Goal: Task Accomplishment & Management: Manage account settings

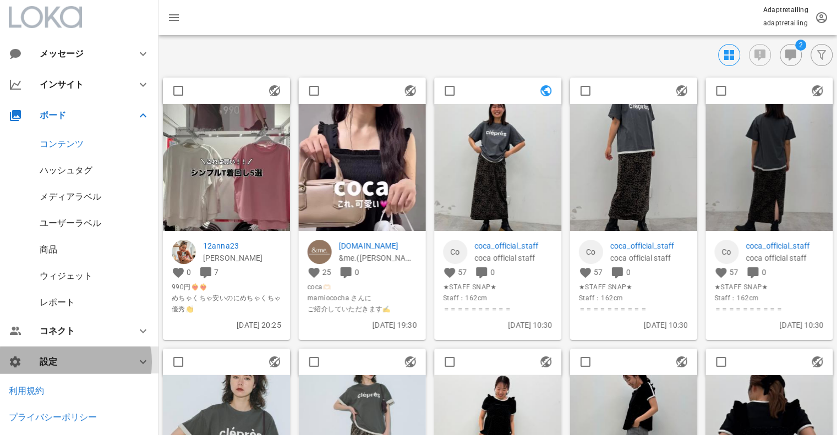
click at [56, 366] on div "設定" at bounding box center [82, 362] width 84 height 10
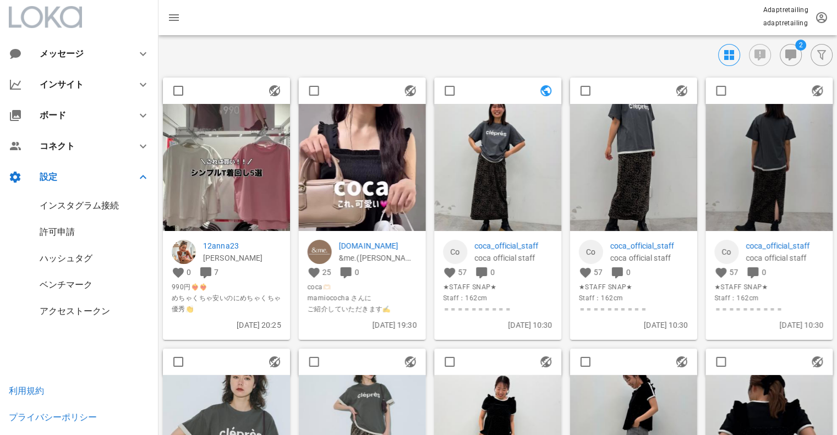
click at [101, 208] on div "インスタグラム接続" at bounding box center [79, 205] width 79 height 10
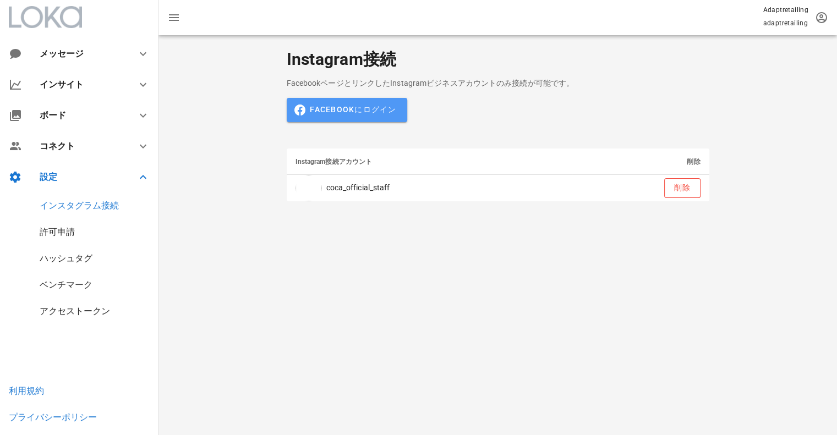
click at [381, 107] on span "Facebookにログイン" at bounding box center [346, 110] width 99 height 10
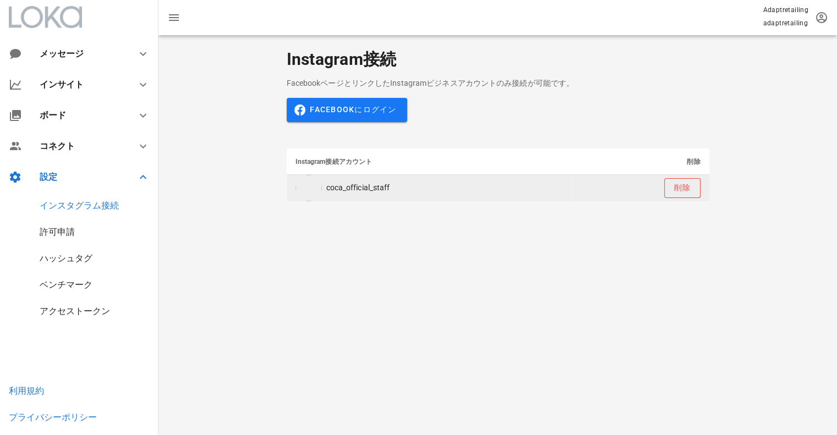
drag, startPoint x: 385, startPoint y: 187, endPoint x: 329, endPoint y: 187, distance: 56.2
click at [329, 187] on td "coca_official_staff" at bounding box center [430, 188] width 286 height 26
copy td "coca_official_staff"
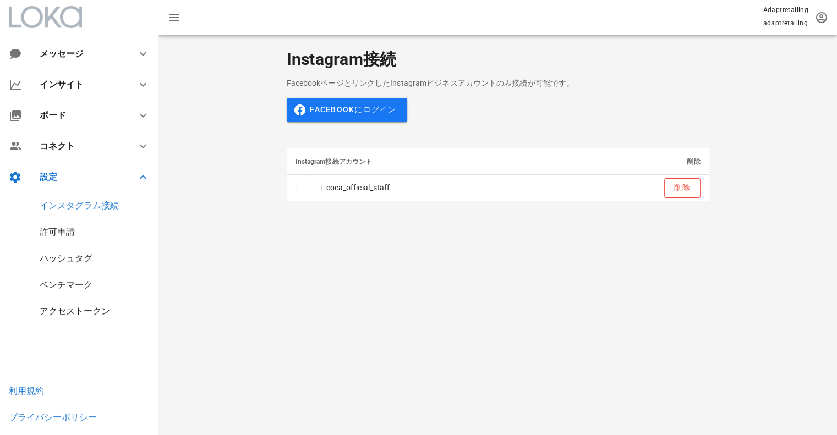
click at [95, 304] on div "アクセストークン" at bounding box center [79, 311] width 159 height 26
click at [92, 313] on div "アクセストークン" at bounding box center [75, 311] width 70 height 10
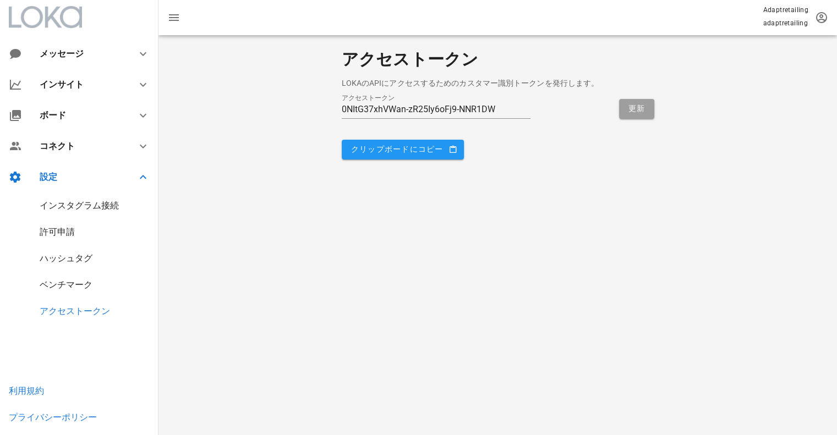
click at [81, 207] on div "インスタグラム接続" at bounding box center [79, 205] width 79 height 10
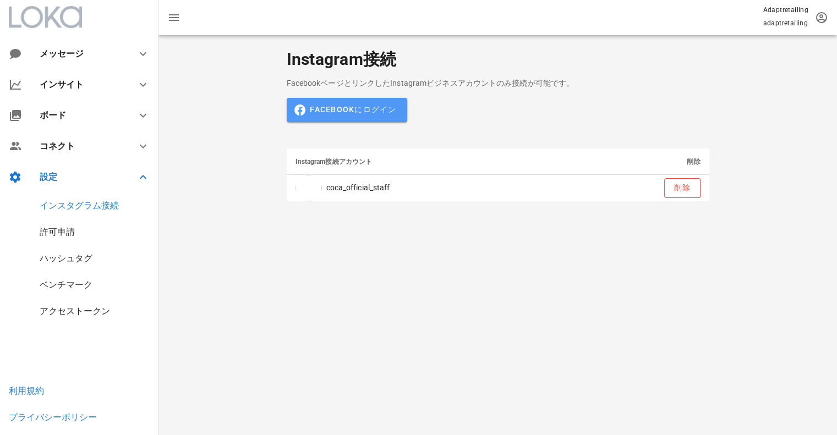
click at [383, 110] on span "Facebookにログイン" at bounding box center [346, 110] width 99 height 10
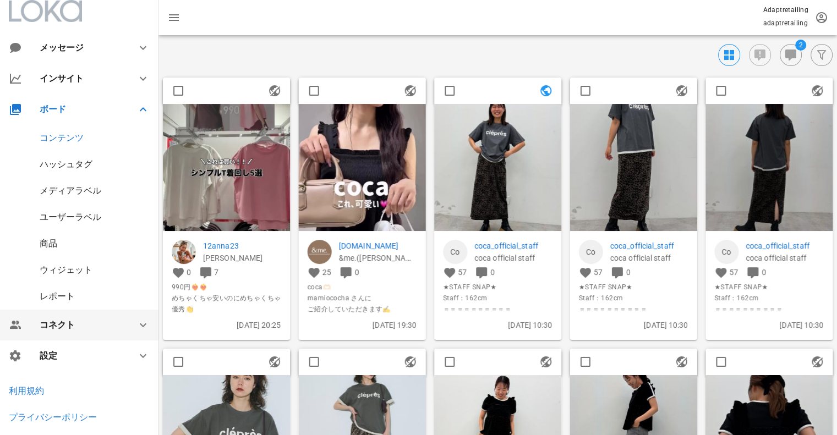
scroll to position [8, 0]
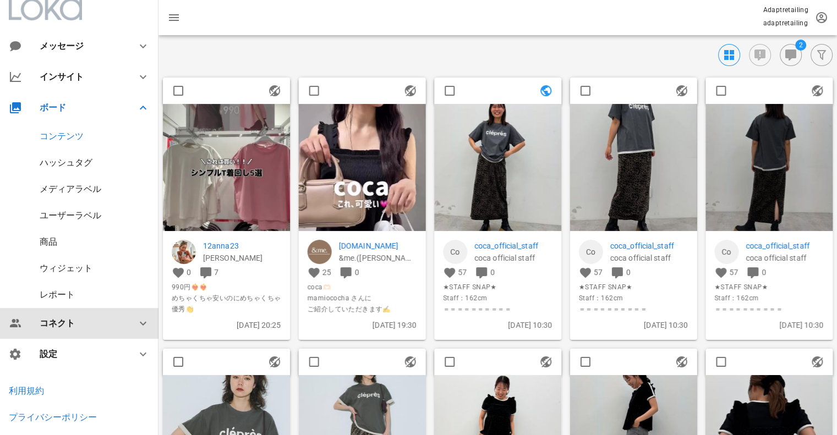
click at [129, 313] on div "コネクト" at bounding box center [79, 323] width 159 height 31
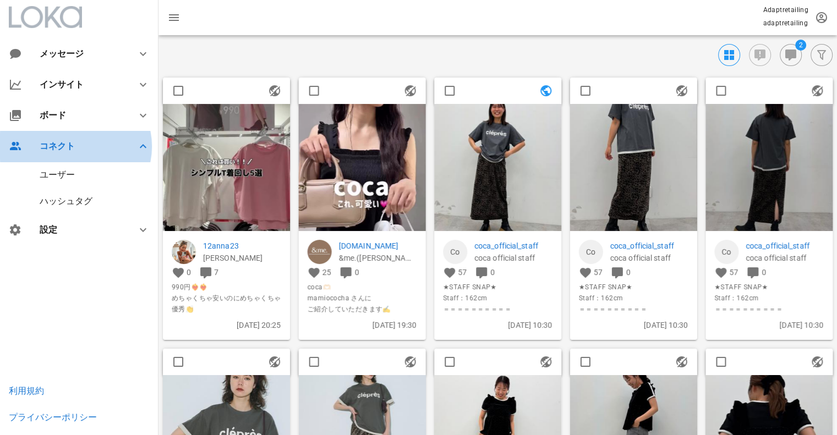
scroll to position [0, 0]
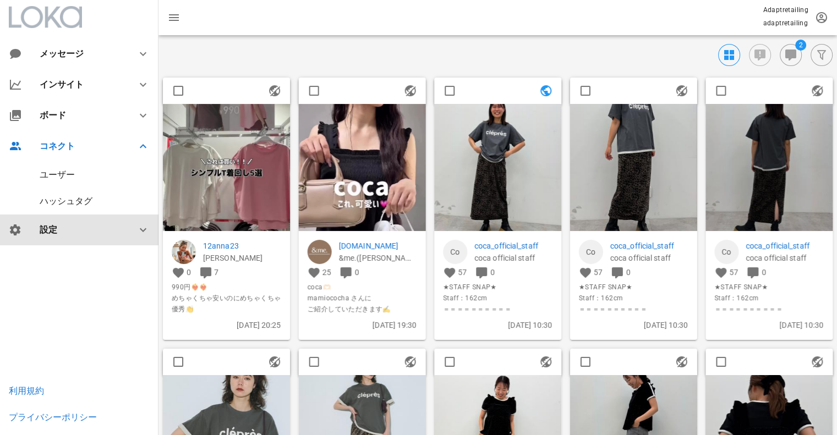
click at [124, 222] on div "設定" at bounding box center [79, 230] width 159 height 31
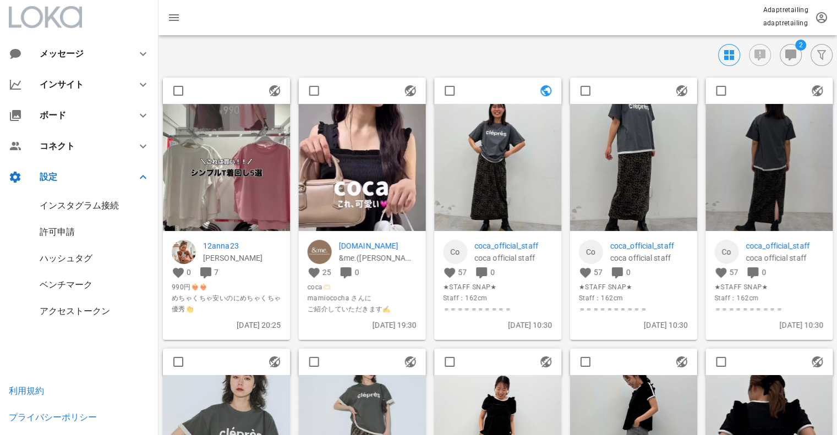
click at [113, 202] on div "インスタグラム接続" at bounding box center [79, 205] width 79 height 10
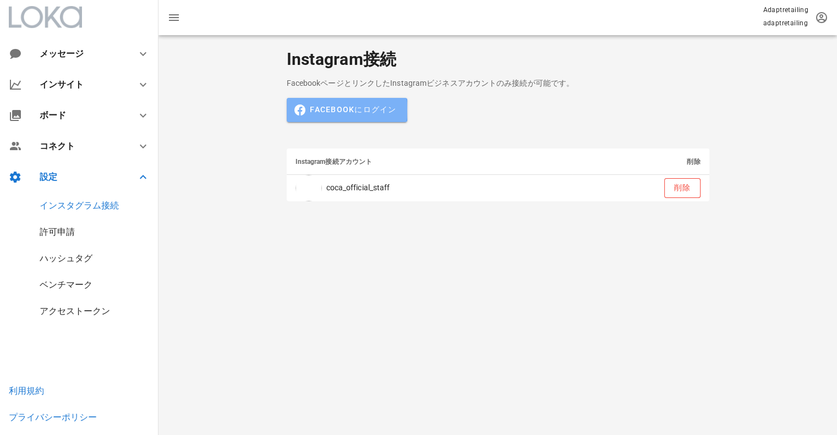
click at [365, 112] on span "Facebookにログイン" at bounding box center [346, 110] width 99 height 10
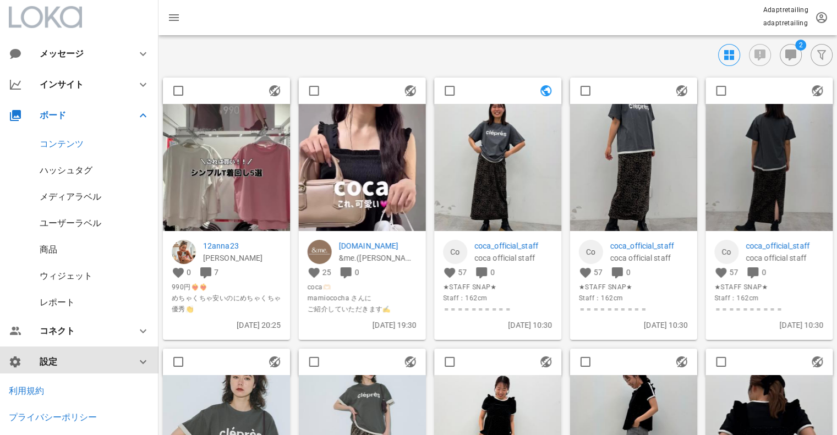
click at [140, 363] on icon at bounding box center [143, 362] width 13 height 13
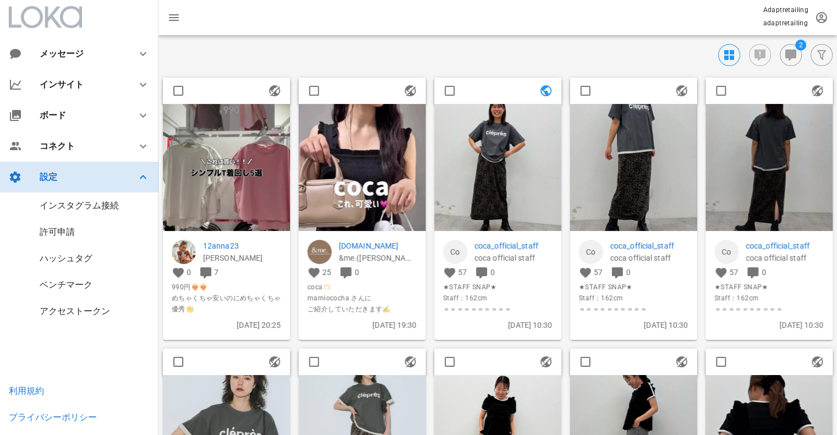
click at [132, 183] on div at bounding box center [136, 177] width 26 height 13
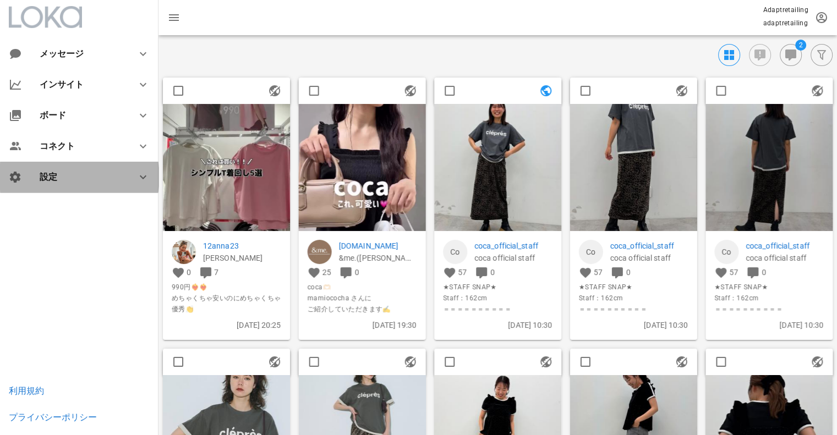
click at [126, 171] on div at bounding box center [136, 177] width 26 height 13
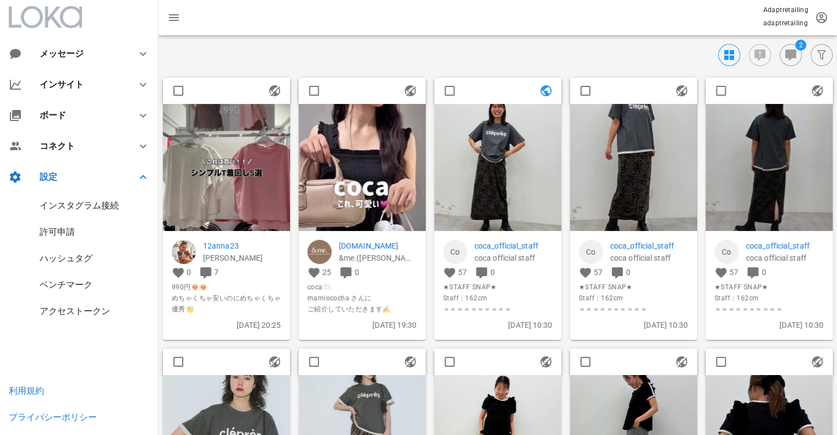
click at [70, 203] on div "インスタグラム接続" at bounding box center [79, 205] width 79 height 10
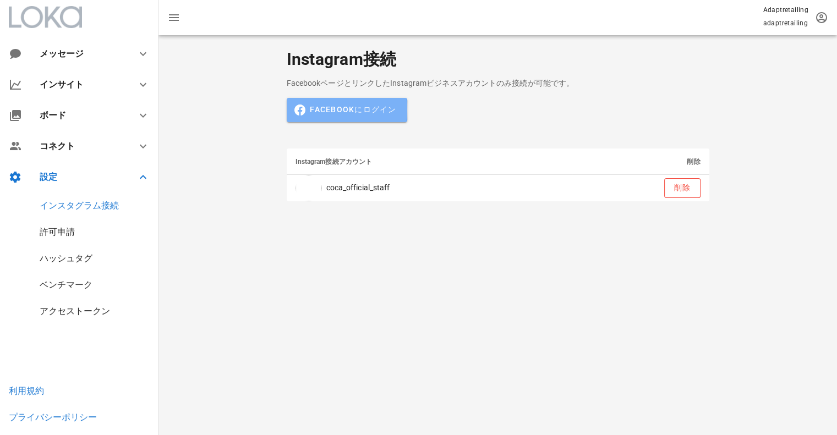
click at [352, 110] on span "Facebookにログイン" at bounding box center [346, 110] width 99 height 10
click at [443, 155] on th "Instagram接続アカウント" at bounding box center [430, 162] width 286 height 26
click at [299, 161] on span "Instagram接続アカウント" at bounding box center [334, 162] width 77 height 8
click at [63, 312] on div "アクセストークン" at bounding box center [75, 311] width 70 height 10
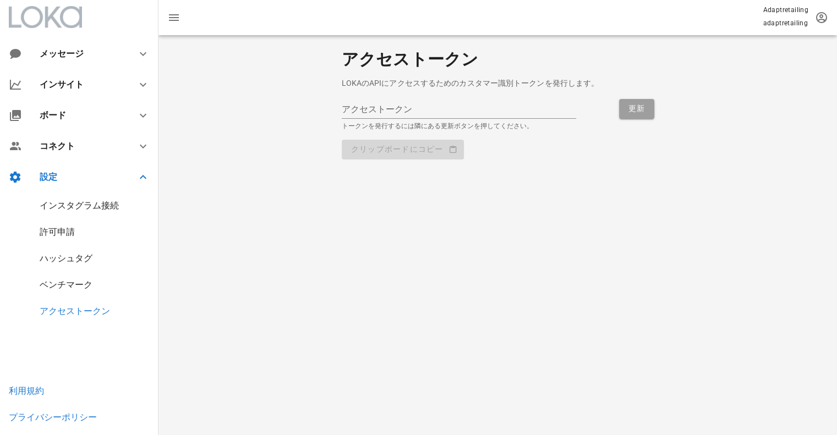
type input "0NItG37xhVWan-zR25Iy6oFj9-NNR1DW"
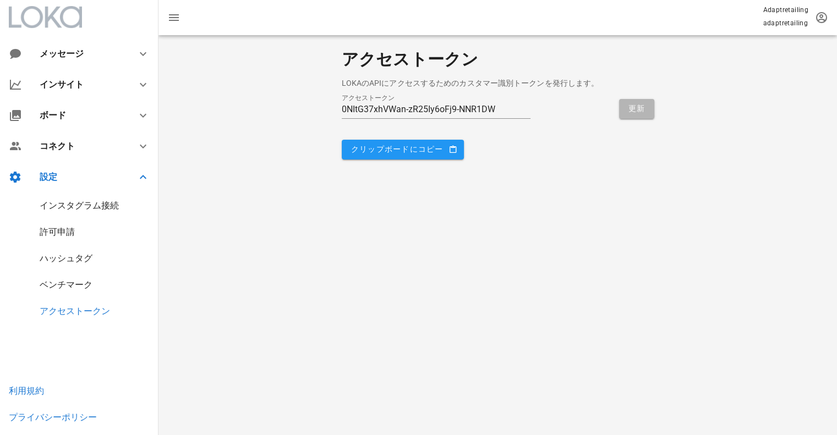
click at [638, 111] on span "更新" at bounding box center [637, 109] width 18 height 10
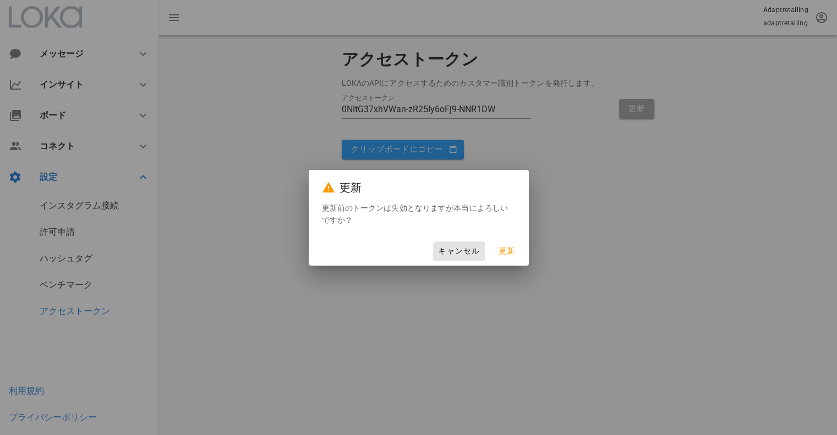
click at [440, 250] on span "キャンセル" at bounding box center [459, 252] width 42 height 10
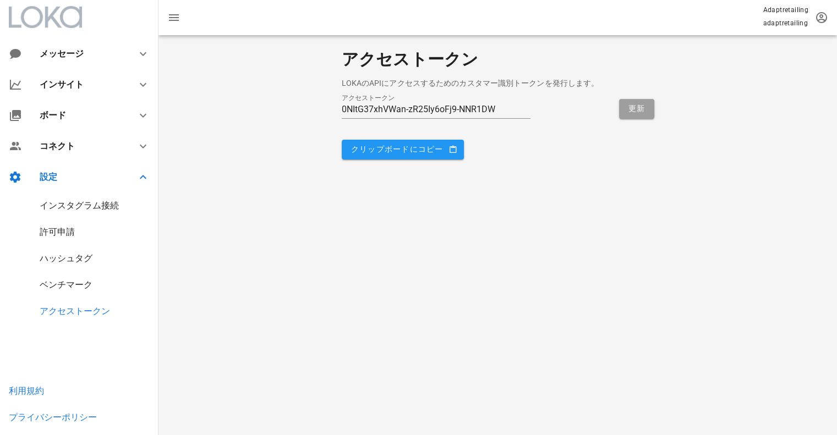
click at [64, 286] on div "ベンチマーク" at bounding box center [66, 285] width 53 height 10
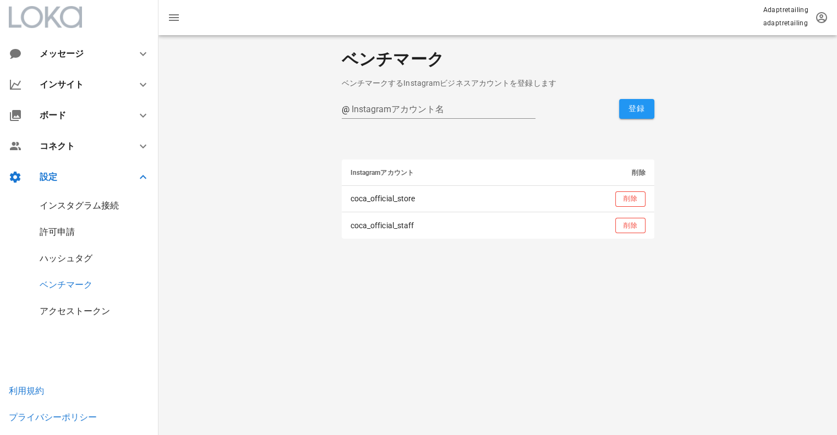
click at [57, 208] on div "インスタグラム接続" at bounding box center [79, 205] width 79 height 10
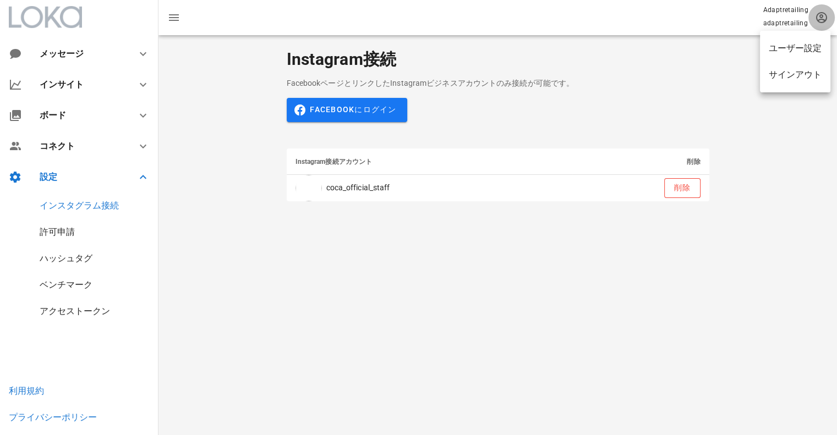
click at [821, 12] on icon "button" at bounding box center [821, 17] width 13 height 13
click at [813, 48] on div "ユーザー設定" at bounding box center [795, 48] width 53 height 10
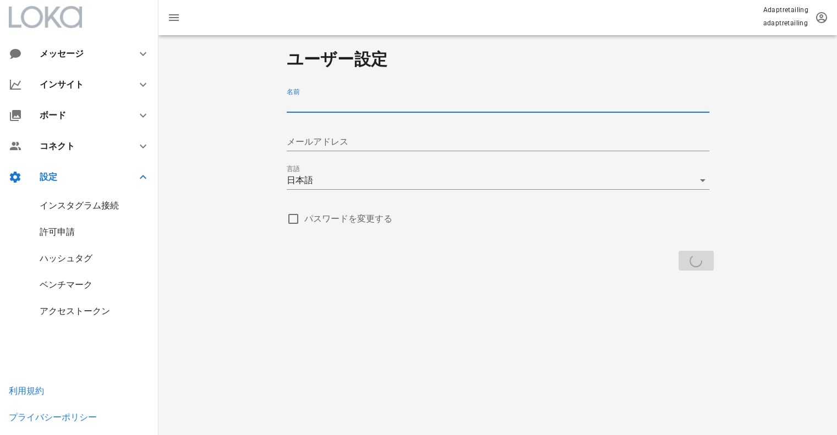
type input "adaptretailing"
type input "ec@coca.inc"
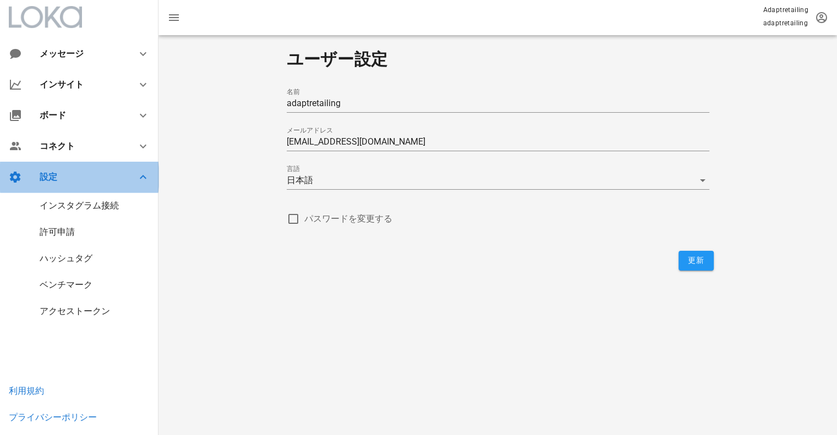
click at [83, 178] on div "設定" at bounding box center [82, 177] width 84 height 10
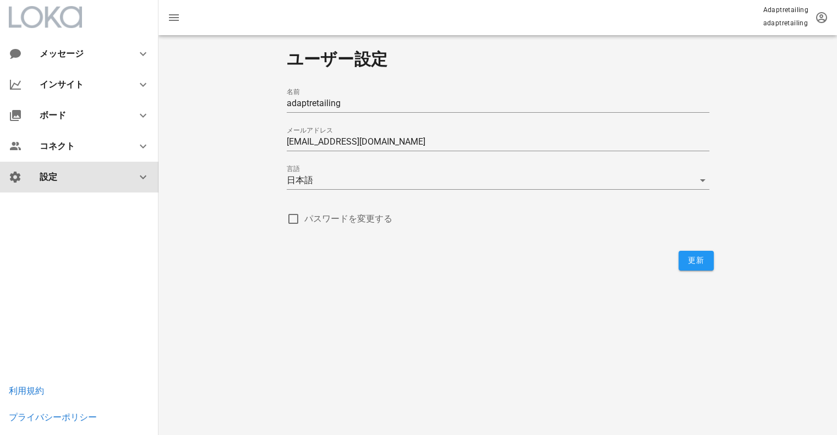
click at [84, 178] on div "設定" at bounding box center [82, 177] width 84 height 10
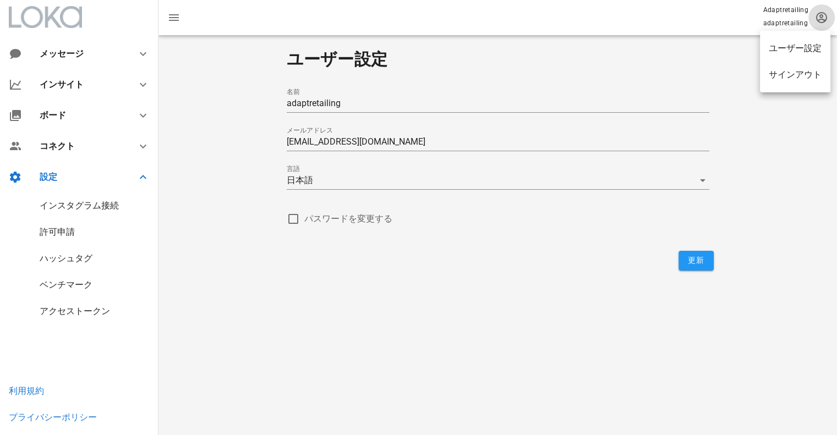
click at [818, 17] on icon "button" at bounding box center [821, 17] width 13 height 13
click at [819, 18] on icon "button" at bounding box center [821, 17] width 13 height 13
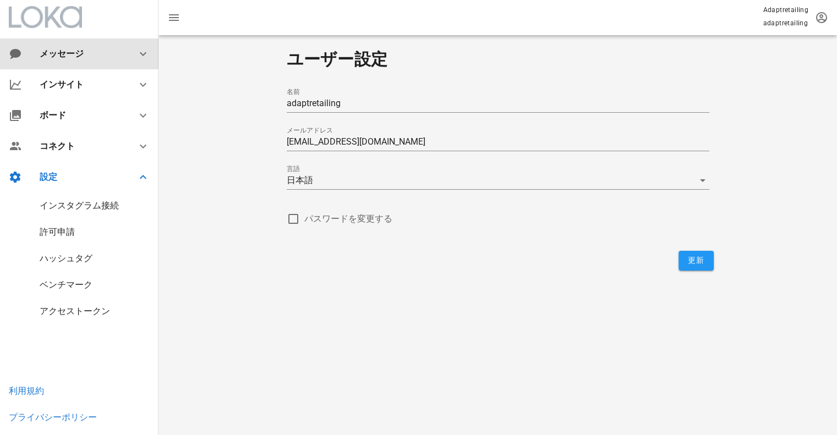
click at [55, 57] on div "メッセージ" at bounding box center [79, 53] width 79 height 10
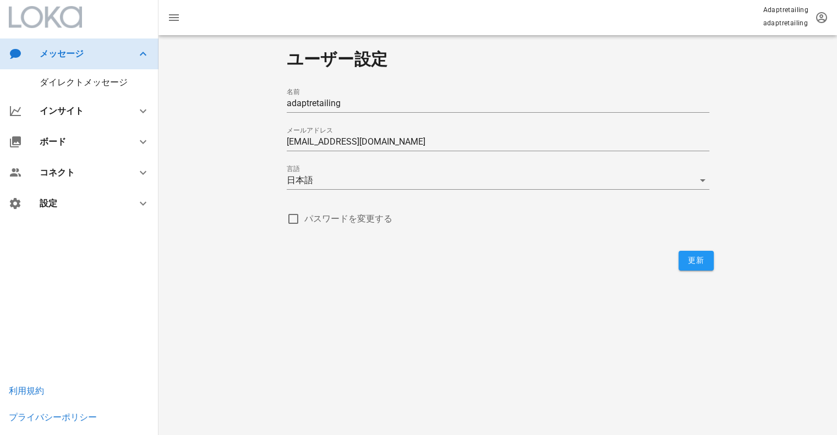
click at [62, 67] on div "メッセージ" at bounding box center [79, 54] width 159 height 31
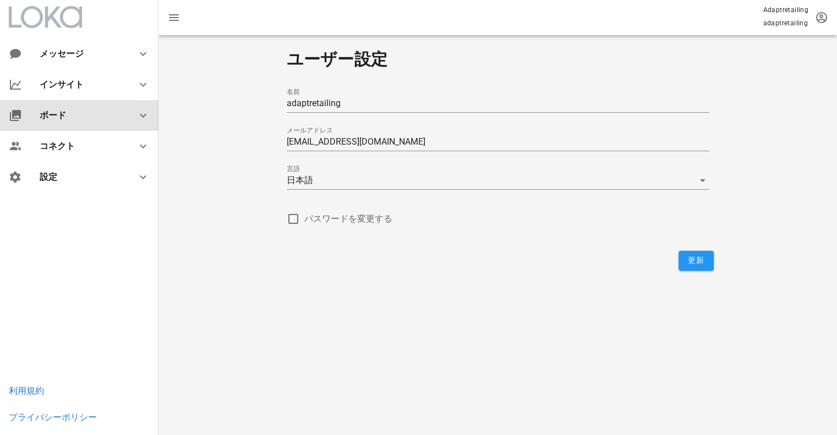
click at [64, 123] on div "ボード" at bounding box center [79, 115] width 159 height 31
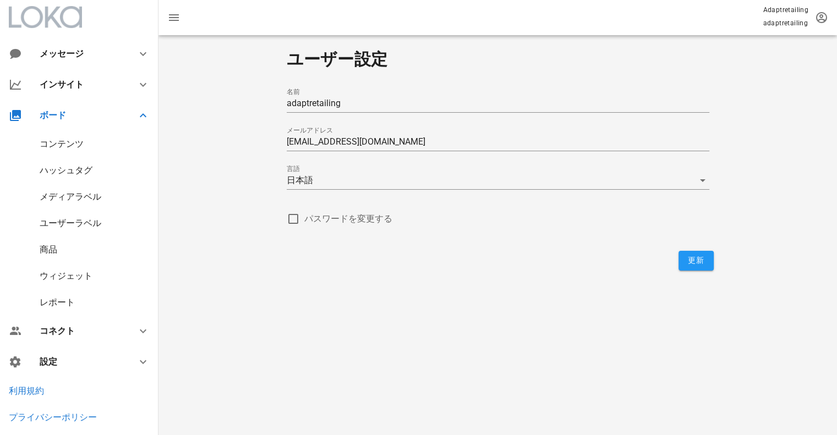
click at [59, 138] on div "コンテンツ" at bounding box center [79, 144] width 159 height 26
click at [59, 146] on div "コンテンツ" at bounding box center [62, 144] width 44 height 10
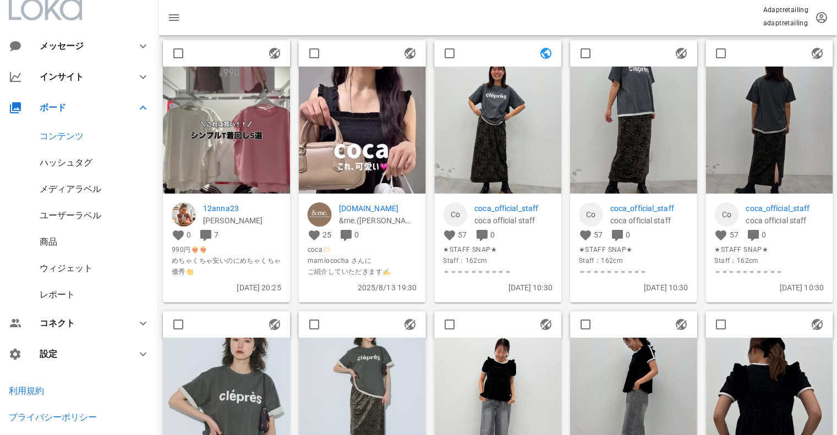
scroll to position [55, 0]
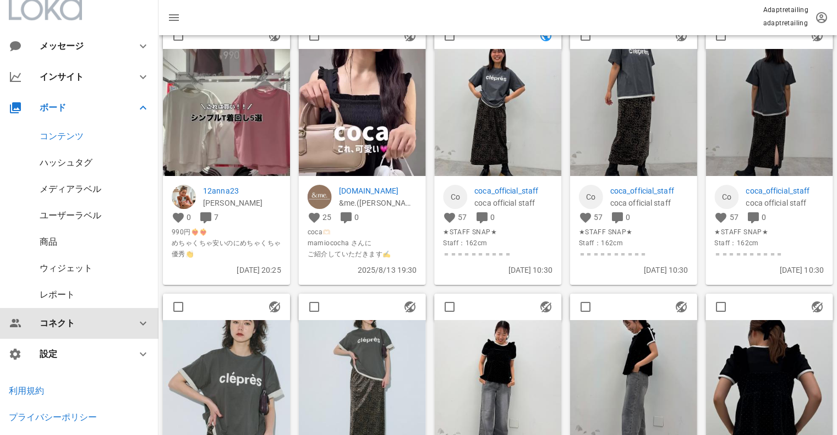
drag, startPoint x: 135, startPoint y: 318, endPoint x: 139, endPoint y: 311, distance: 7.9
click at [137, 318] on icon at bounding box center [143, 323] width 13 height 13
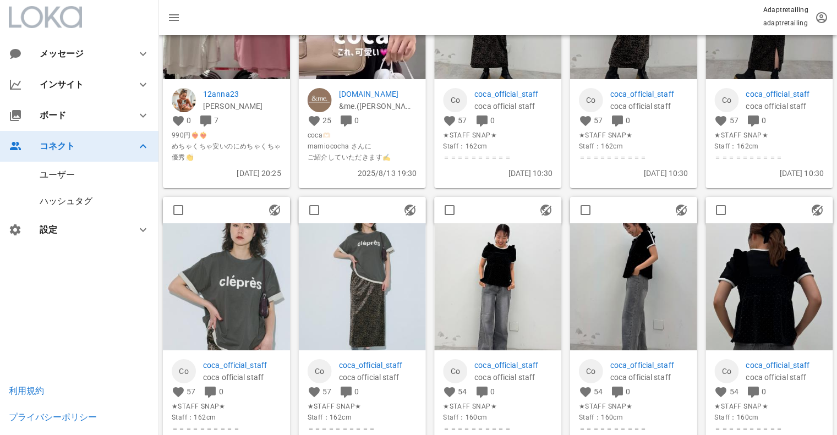
scroll to position [165, 0]
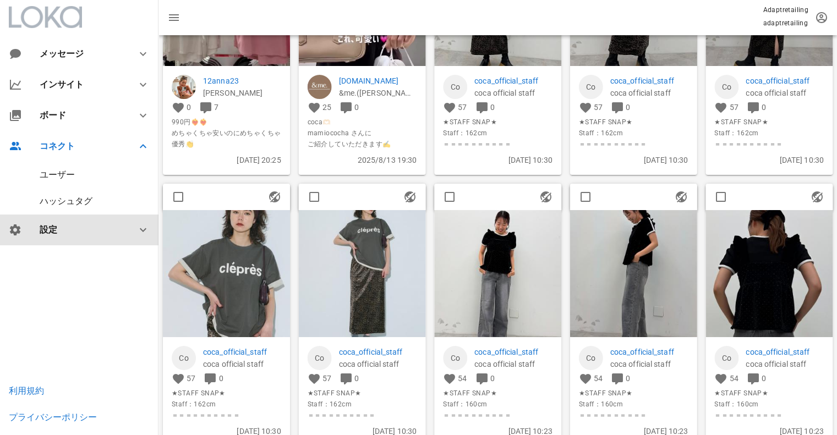
click at [92, 233] on div "設定" at bounding box center [82, 230] width 84 height 10
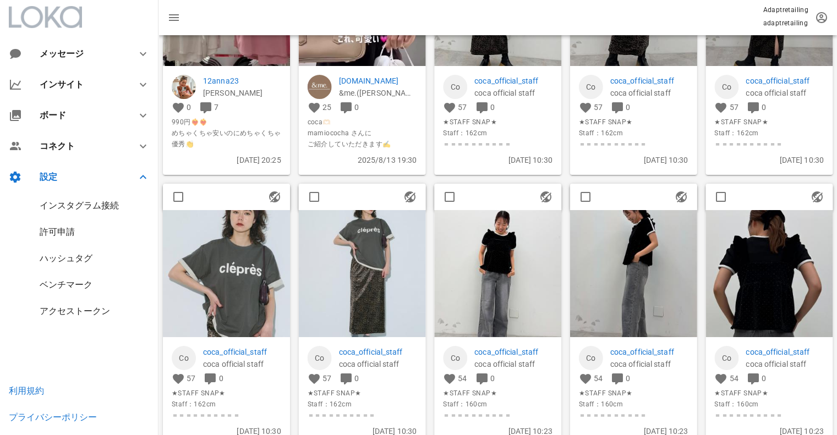
click at [102, 206] on div "インスタグラム接続" at bounding box center [79, 205] width 79 height 10
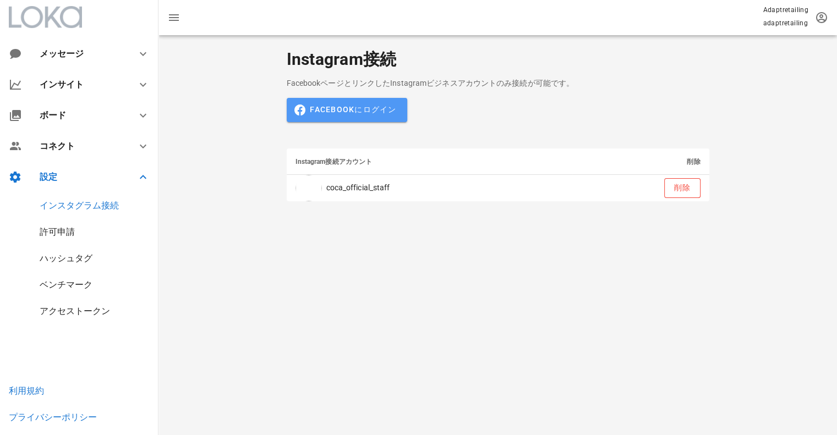
click at [355, 101] on button "Facebookにログイン" at bounding box center [347, 110] width 121 height 24
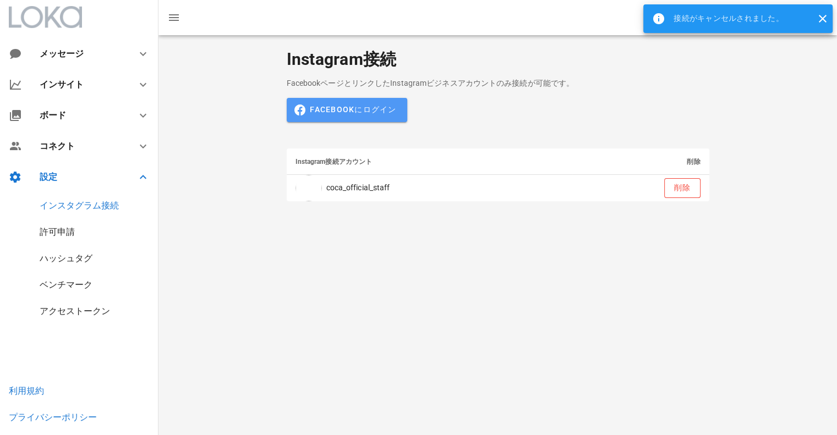
click at [316, 115] on span "Facebookにログイン" at bounding box center [346, 110] width 99 height 10
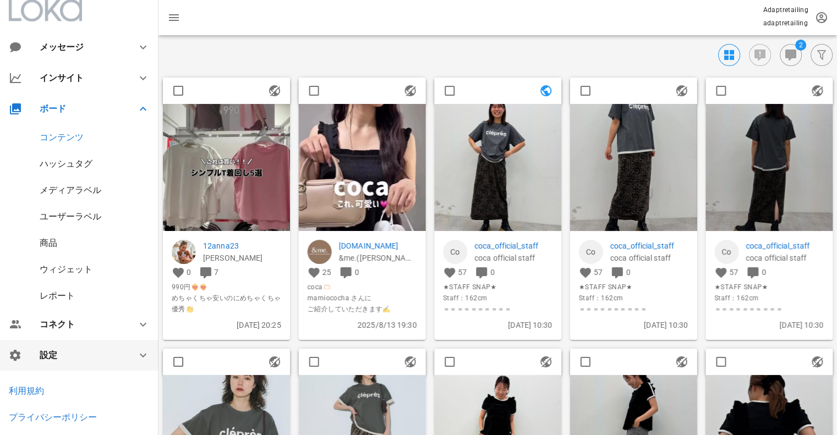
scroll to position [8, 0]
click at [72, 351] on div "設定" at bounding box center [82, 354] width 84 height 10
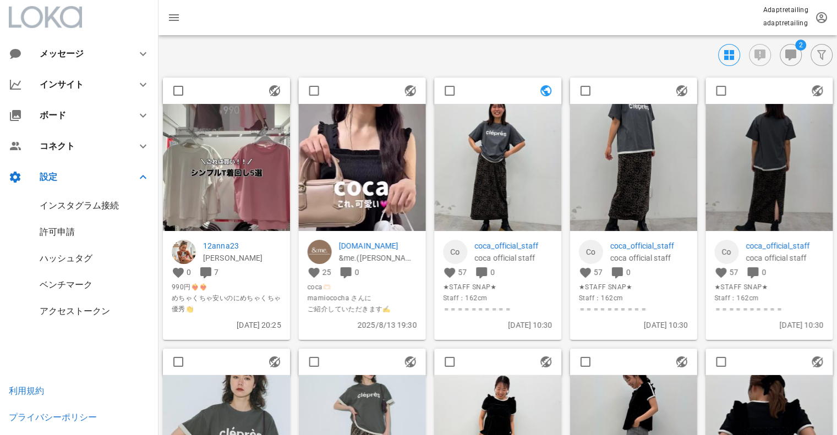
click at [94, 206] on div "インスタグラム接続" at bounding box center [79, 205] width 79 height 10
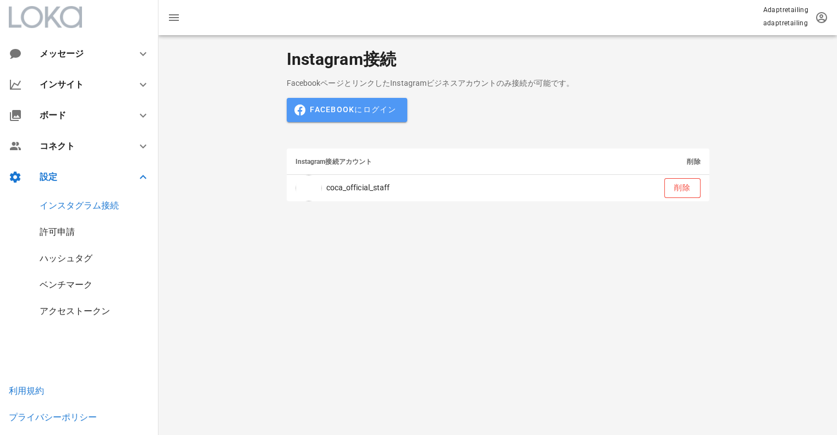
click at [365, 115] on span "Facebookにログイン" at bounding box center [346, 110] width 99 height 10
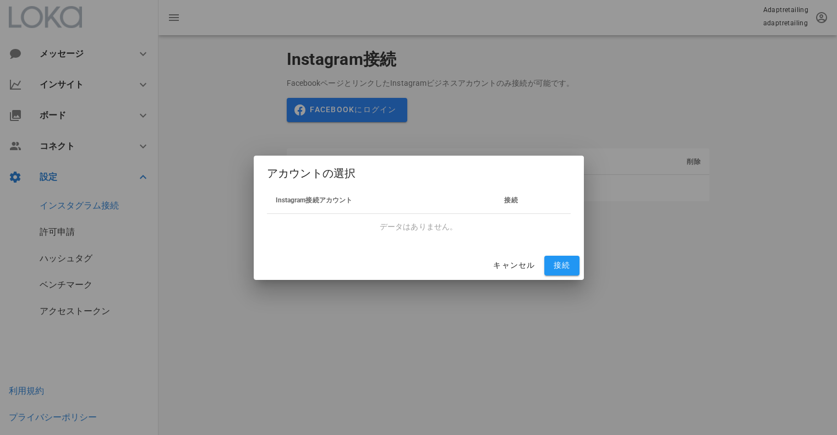
click at [416, 202] on th "Instagram接続アカウント" at bounding box center [381, 201] width 229 height 26
click at [559, 261] on span "接続" at bounding box center [562, 266] width 26 height 10
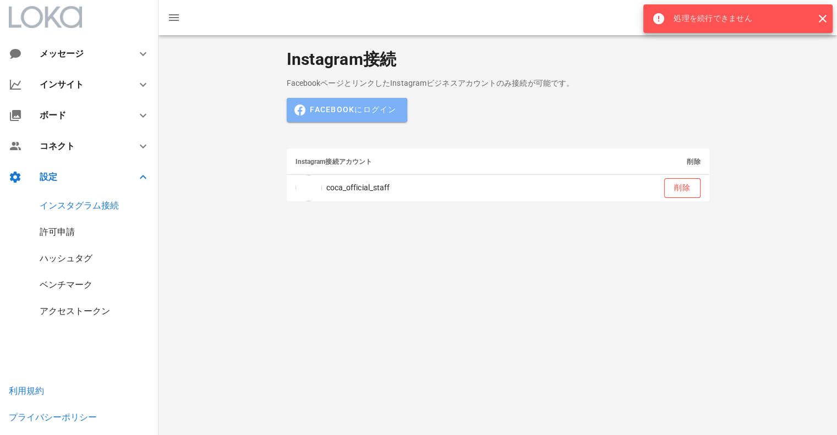
click at [382, 106] on span "Facebookにログイン" at bounding box center [346, 110] width 99 height 10
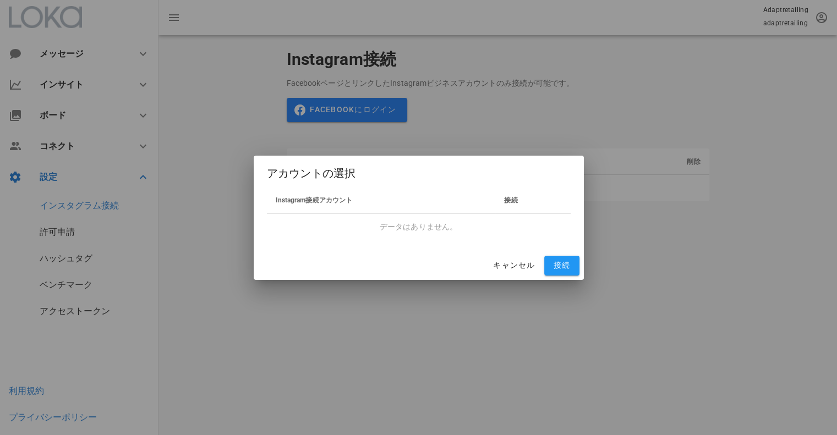
click at [303, 199] on span "Instagram接続アカウント" at bounding box center [314, 201] width 77 height 8
click at [504, 200] on th "接続" at bounding box center [533, 201] width 75 height 26
click at [565, 264] on span "接続" at bounding box center [562, 266] width 26 height 10
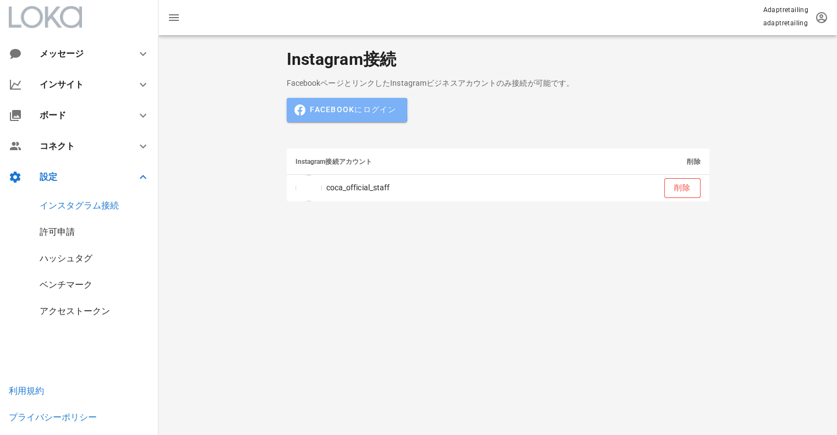
click at [377, 110] on span "Facebookにログイン" at bounding box center [346, 110] width 99 height 10
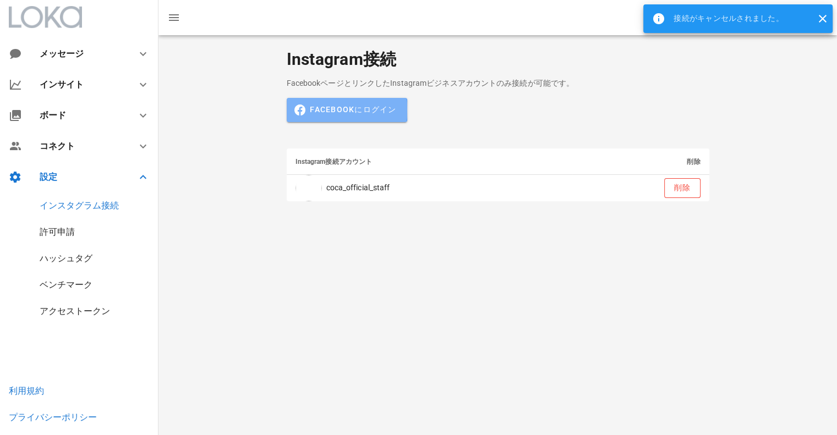
click at [361, 117] on button "Facebookにログイン" at bounding box center [347, 110] width 121 height 24
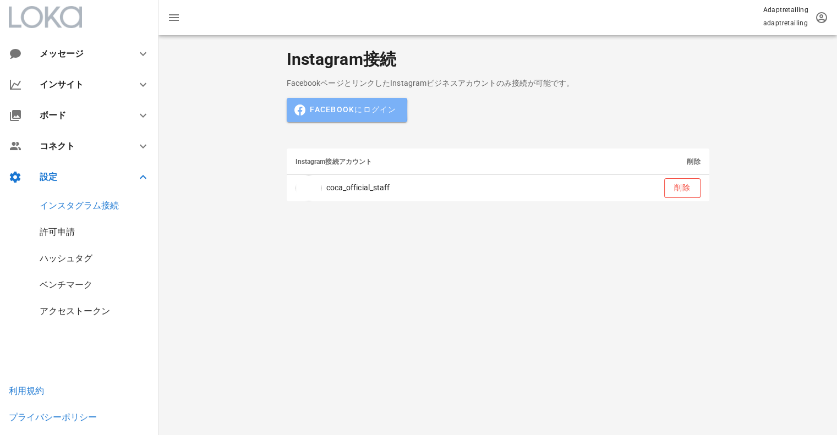
click at [353, 114] on span "Facebookにログイン" at bounding box center [346, 110] width 99 height 10
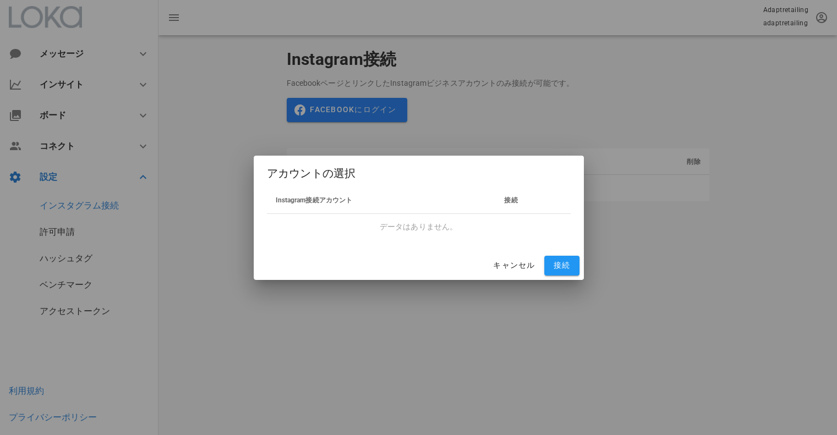
click at [313, 202] on span "Instagram接続アカウント" at bounding box center [314, 201] width 77 height 8
click at [516, 199] on span "接続" at bounding box center [510, 201] width 13 height 8
click at [513, 195] on th "接続" at bounding box center [533, 201] width 75 height 26
click at [514, 267] on span "キャンセル" at bounding box center [514, 266] width 42 height 10
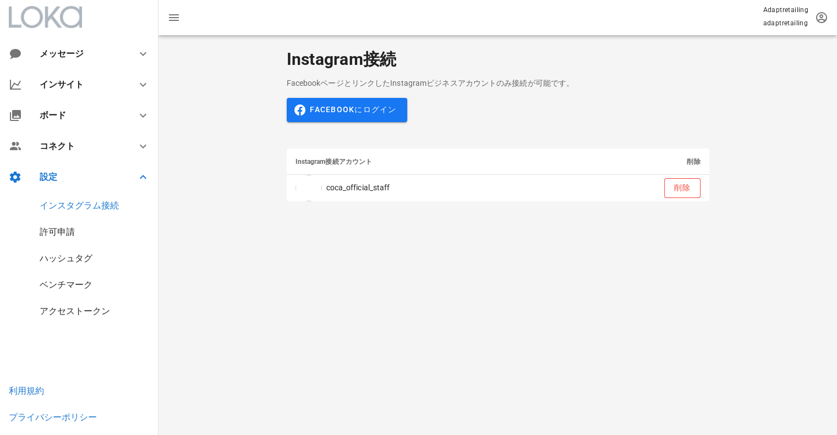
click at [51, 321] on div "アクセストークン" at bounding box center [79, 311] width 159 height 26
click at [49, 312] on div "アクセストークン" at bounding box center [75, 311] width 70 height 10
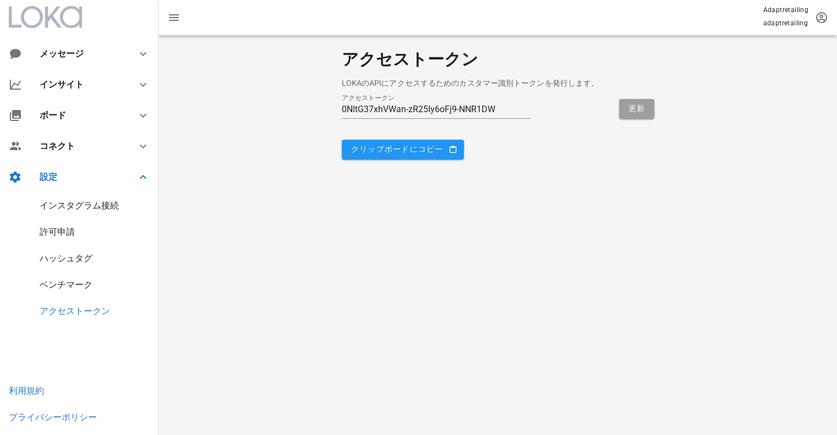
click at [54, 282] on div "ベンチマーク" at bounding box center [66, 285] width 53 height 10
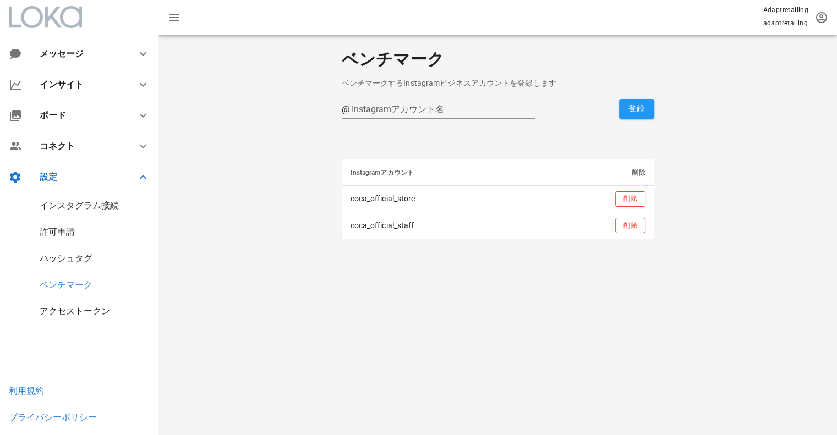
click at [70, 262] on div "ハッシュタグ" at bounding box center [66, 258] width 53 height 10
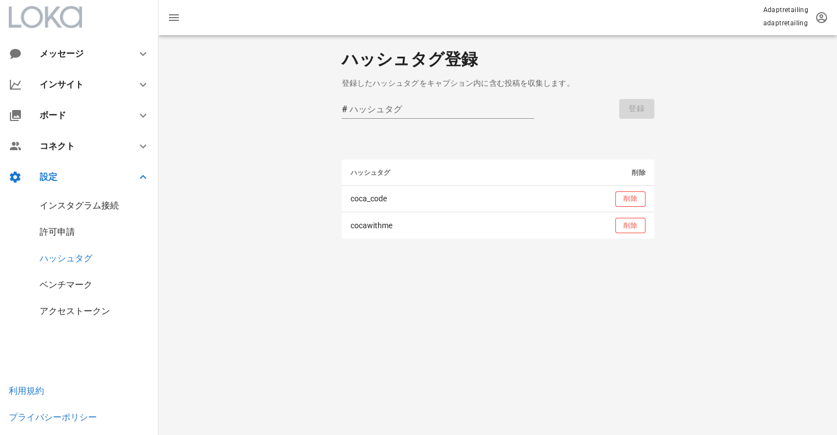
click at [58, 227] on div "許可申請" at bounding box center [57, 232] width 35 height 10
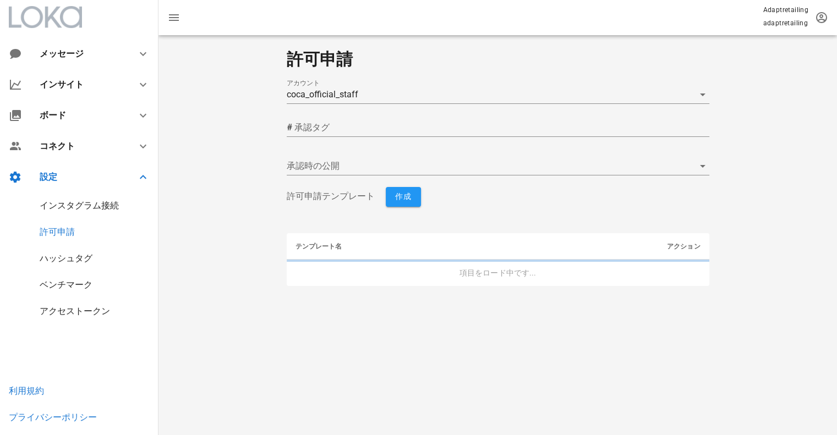
type input "cocaok"
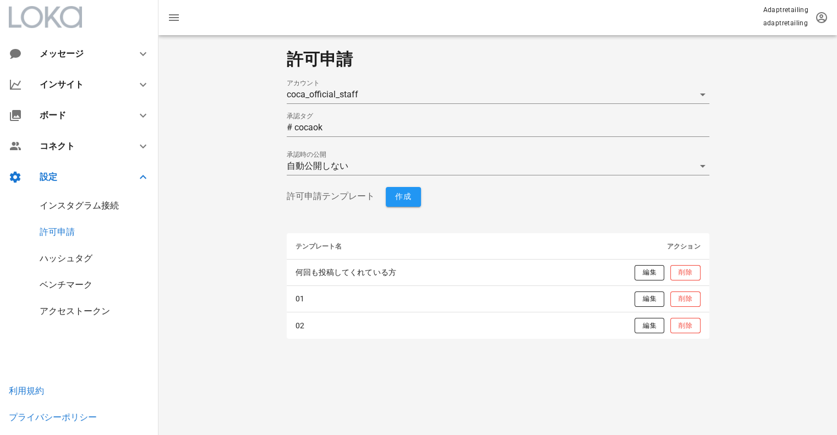
click at [64, 207] on div "インスタグラム接続" at bounding box center [79, 205] width 79 height 10
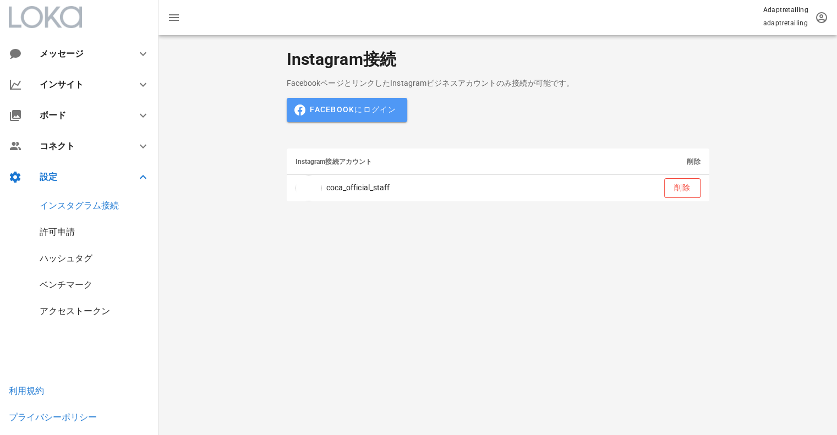
click at [363, 113] on span "Facebookにログイン" at bounding box center [346, 110] width 99 height 10
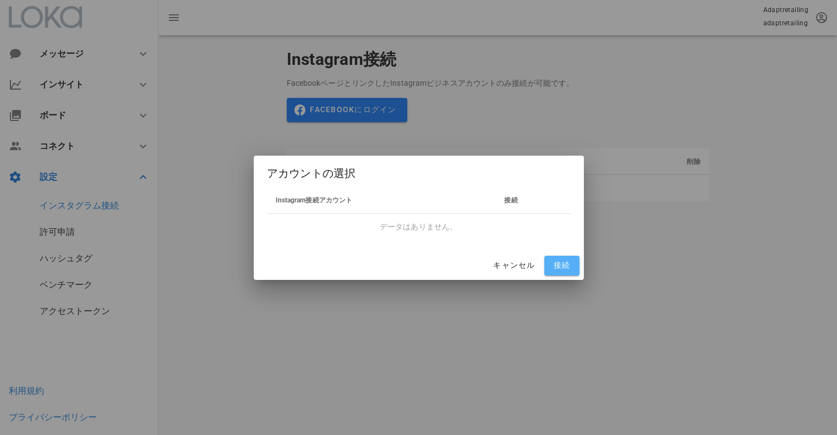
click at [558, 264] on span "接続" at bounding box center [562, 266] width 26 height 10
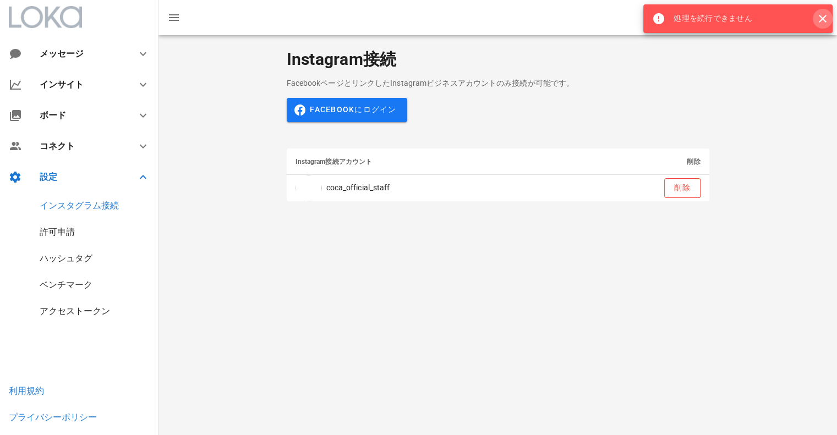
click at [825, 18] on icon "button" at bounding box center [822, 18] width 13 height 13
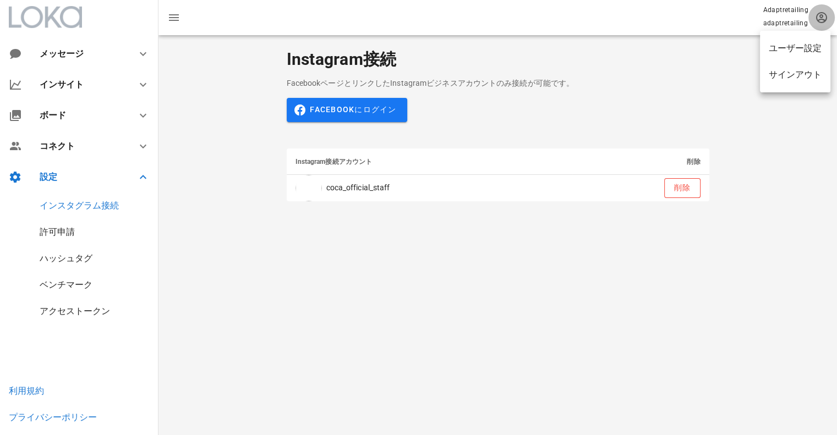
click at [819, 15] on icon "button" at bounding box center [821, 17] width 13 height 13
click at [806, 50] on div "ユーザー設定" at bounding box center [795, 48] width 53 height 10
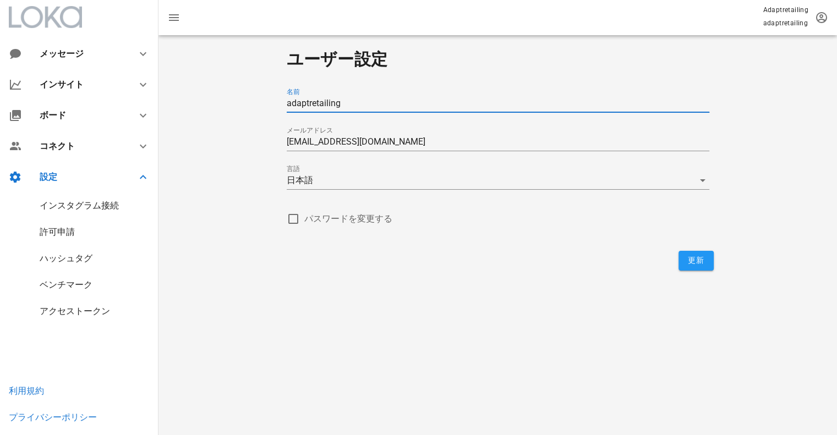
click at [358, 92] on div "名前 adaptretailing" at bounding box center [498, 106] width 423 height 36
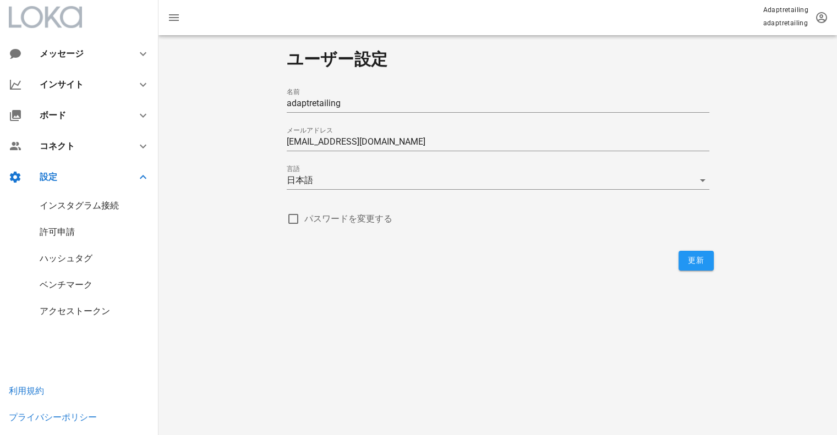
click at [71, 209] on div "インスタグラム接続" at bounding box center [79, 205] width 79 height 10
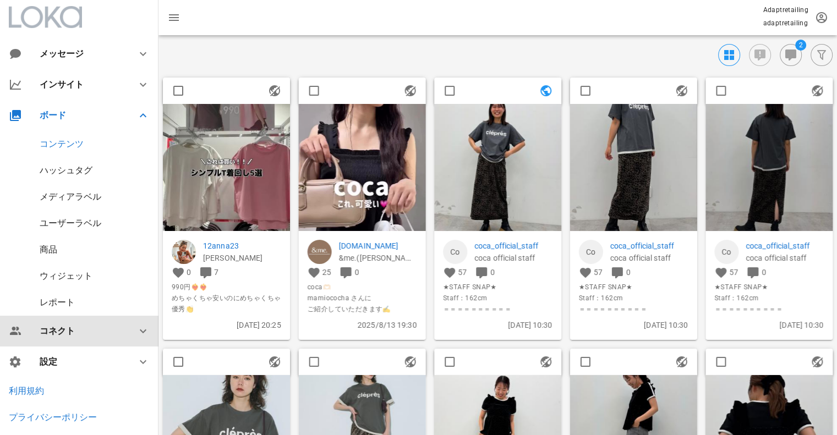
click at [63, 334] on div "コネクト" at bounding box center [82, 331] width 84 height 10
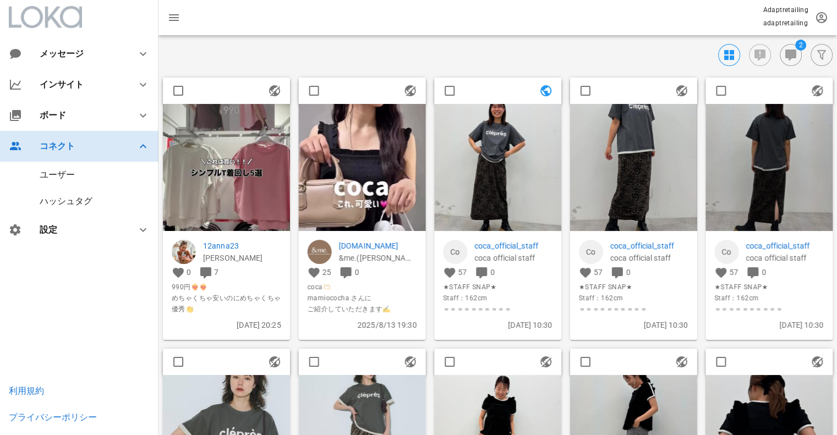
click at [88, 144] on div "コネクト" at bounding box center [82, 146] width 84 height 10
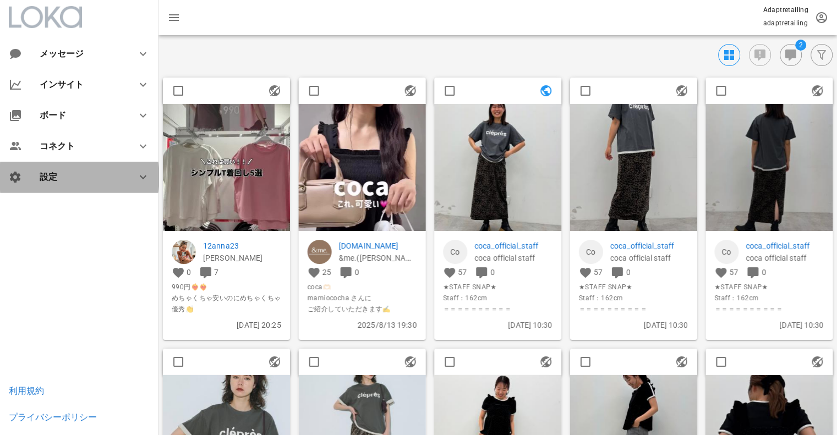
click at [84, 172] on div "設定" at bounding box center [82, 177] width 84 height 10
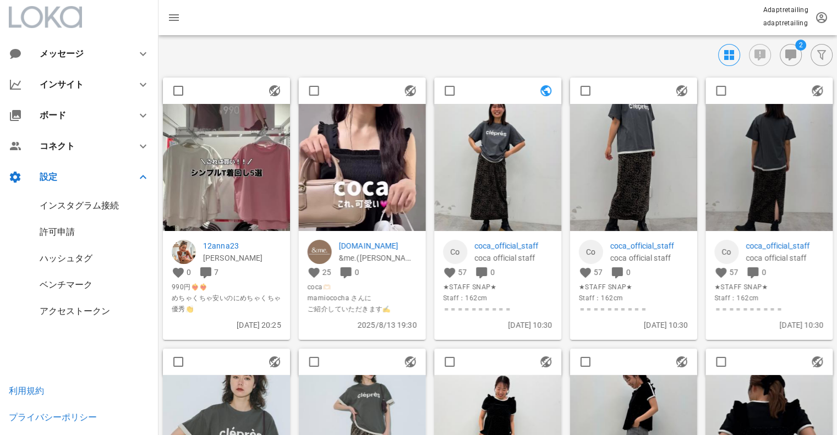
click at [67, 213] on div "インスタグラム接続" at bounding box center [79, 206] width 159 height 26
click at [73, 198] on div "インスタグラム接続" at bounding box center [79, 206] width 159 height 26
click at [72, 205] on div "インスタグラム接続" at bounding box center [79, 205] width 79 height 10
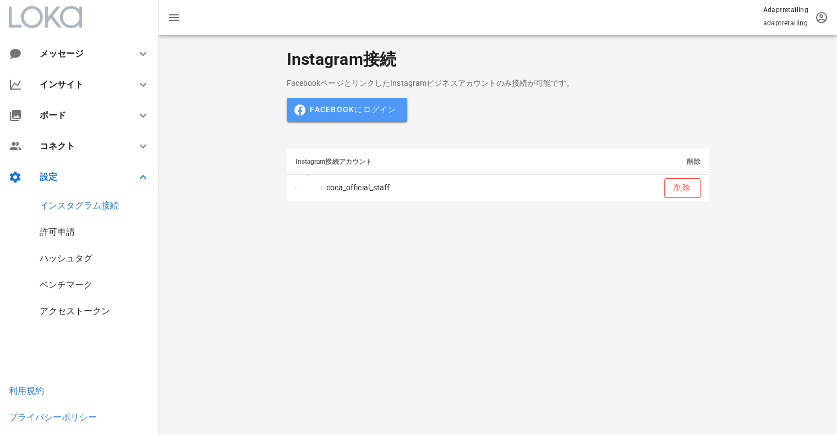
click at [359, 101] on button "Facebookにログイン" at bounding box center [347, 110] width 121 height 24
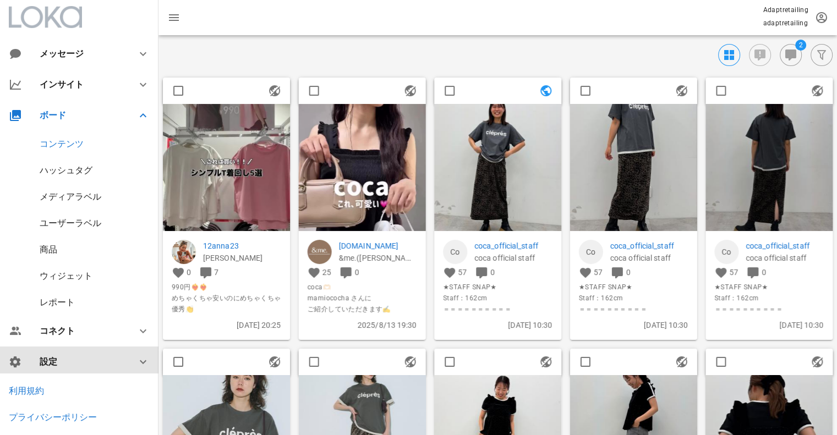
click at [69, 366] on div "設定" at bounding box center [82, 362] width 84 height 10
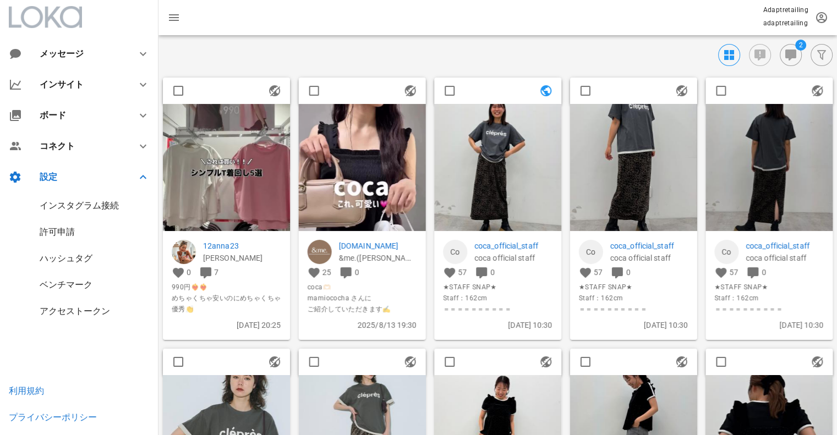
click at [68, 206] on div "インスタグラム接続" at bounding box center [79, 205] width 79 height 10
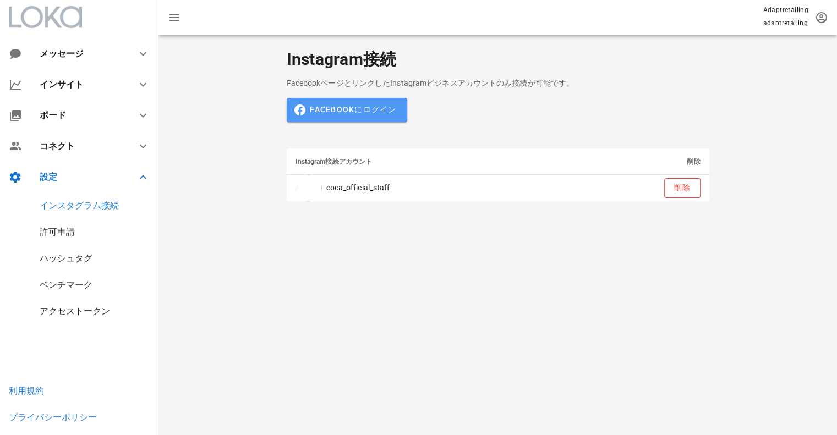
click at [347, 115] on span "Facebookにログイン" at bounding box center [346, 110] width 99 height 10
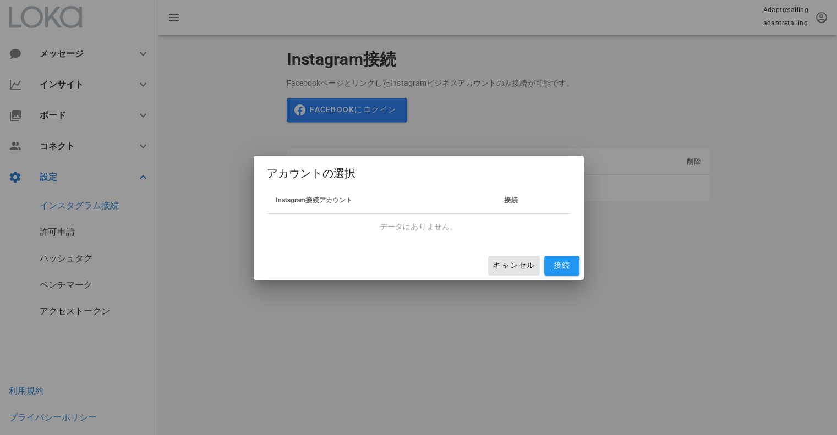
click at [511, 261] on span "キャンセル" at bounding box center [514, 266] width 42 height 10
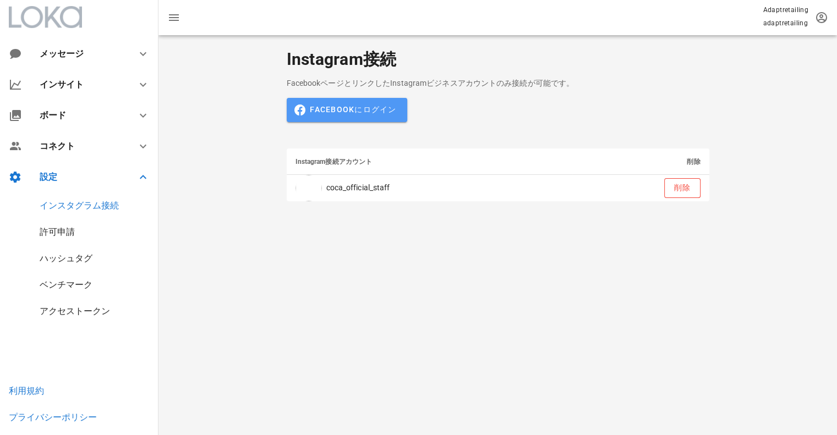
click at [386, 107] on span "Facebookにログイン" at bounding box center [346, 110] width 99 height 10
click at [473, 112] on div "FacebookページとリンクしたInstagramビジネスアカウントのみ接続が可能です。 Facebookにログイン Instagram接続アカウント 削除…" at bounding box center [498, 143] width 440 height 133
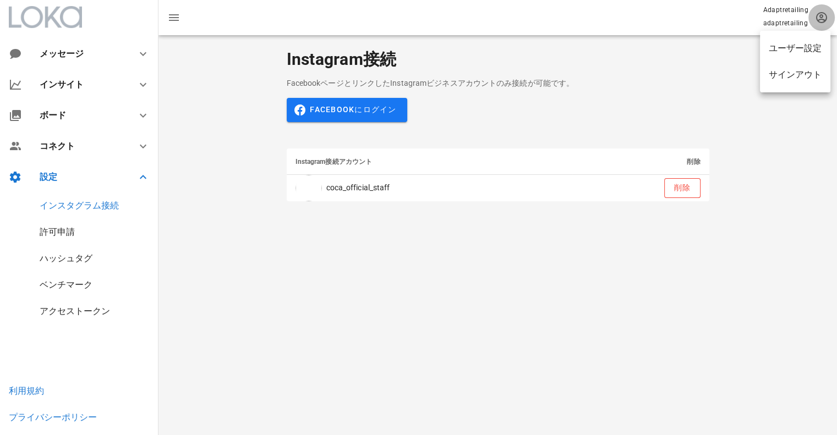
click at [817, 21] on icon "button" at bounding box center [821, 17] width 13 height 13
click at [597, 89] on div "FacebookページとリンクしたInstagramビジネスアカウントのみ接続が可能です。 Facebookにログイン Instagram接続アカウント 削除…" at bounding box center [498, 143] width 440 height 133
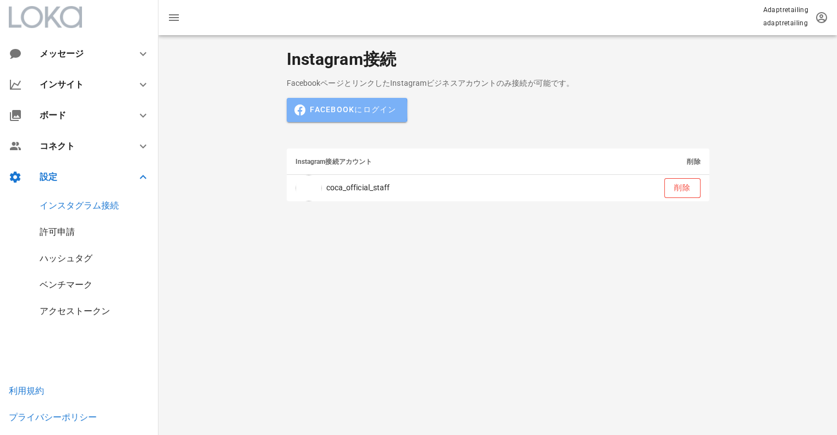
click at [367, 110] on span "Facebookにログイン" at bounding box center [346, 110] width 99 height 10
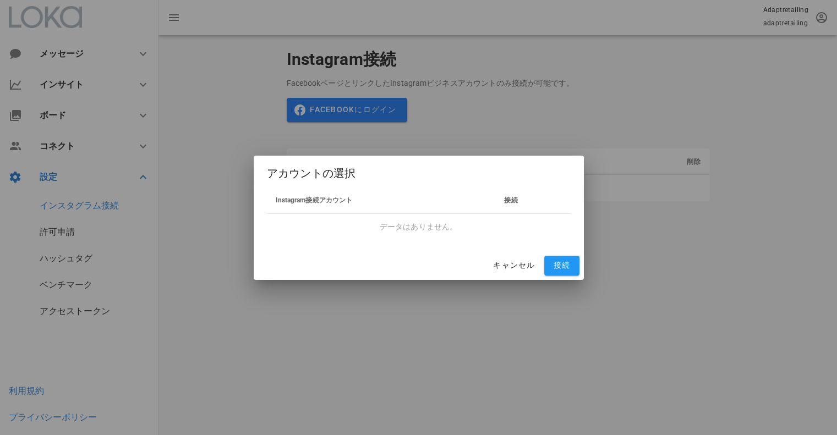
click at [513, 200] on span "接続" at bounding box center [510, 201] width 13 height 8
click at [334, 198] on span "Instagram接続アカウント" at bounding box center [314, 201] width 77 height 8
click at [520, 264] on span "キャンセル" at bounding box center [514, 266] width 42 height 10
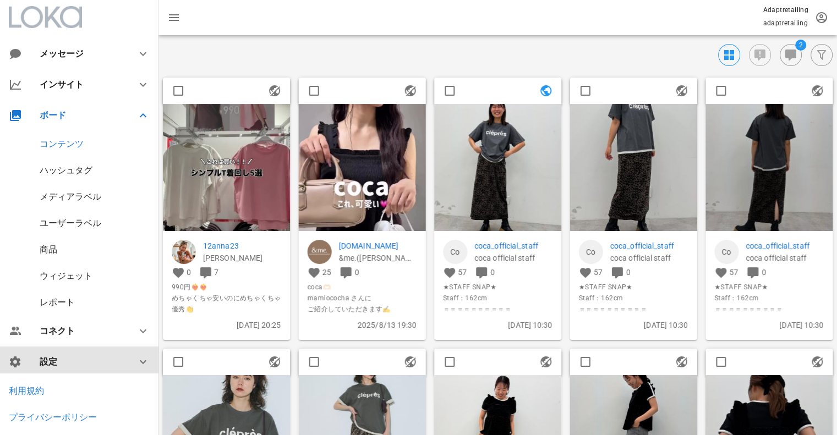
drag, startPoint x: 64, startPoint y: 356, endPoint x: 75, endPoint y: 352, distance: 11.7
click at [64, 356] on div "設定" at bounding box center [79, 362] width 159 height 31
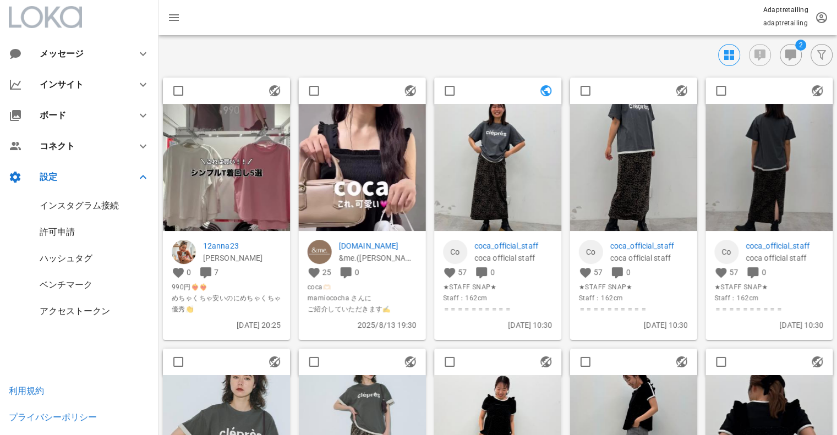
click at [80, 200] on div "インスタグラム接続" at bounding box center [79, 205] width 79 height 10
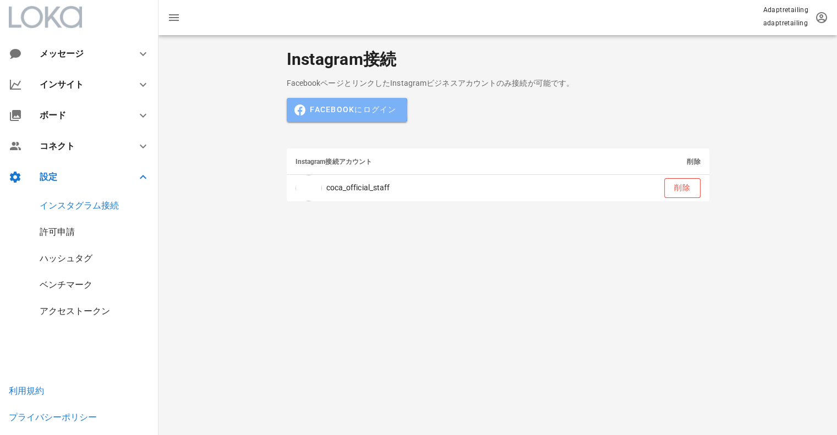
click at [346, 105] on span "Facebookにログイン" at bounding box center [346, 110] width 99 height 10
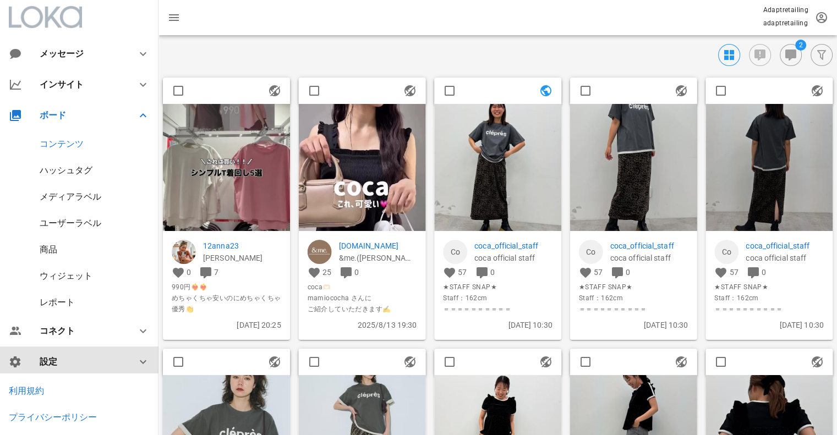
click at [44, 363] on div "設定" at bounding box center [82, 362] width 84 height 10
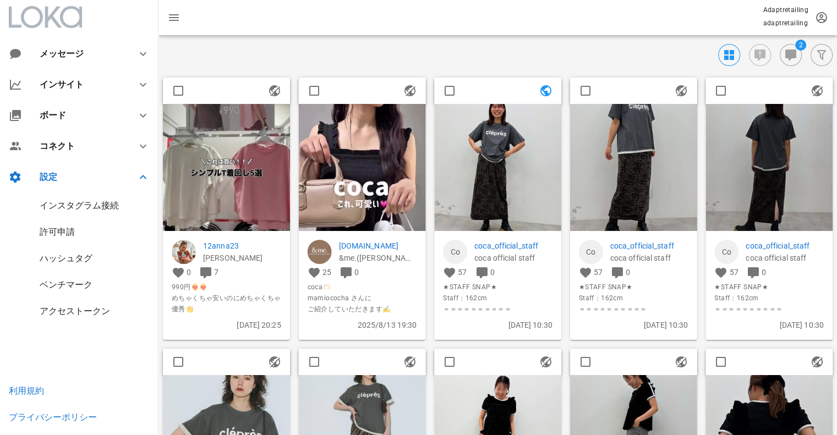
click at [81, 206] on div "インスタグラム接続" at bounding box center [79, 205] width 79 height 10
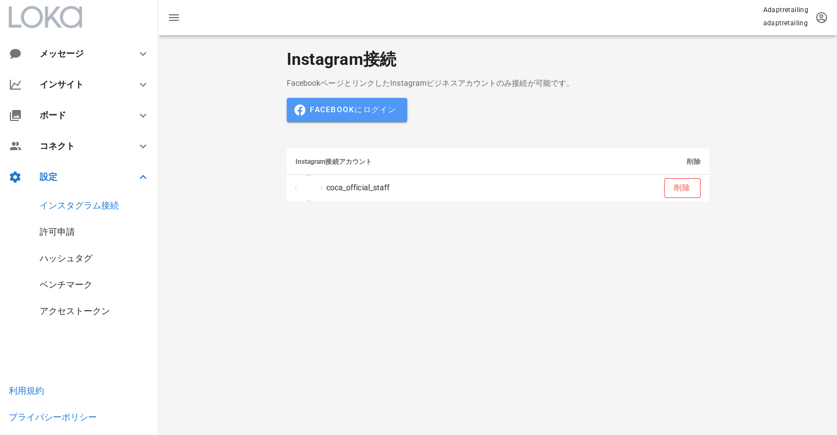
click at [324, 103] on button "Facebookにログイン" at bounding box center [347, 110] width 121 height 24
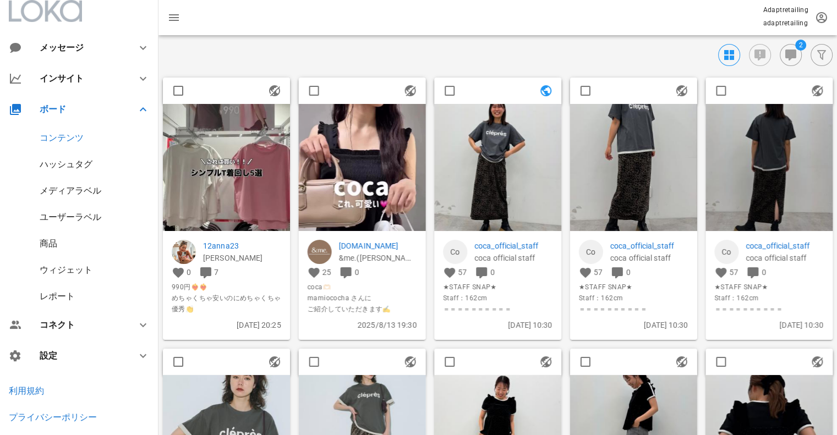
scroll to position [8, 0]
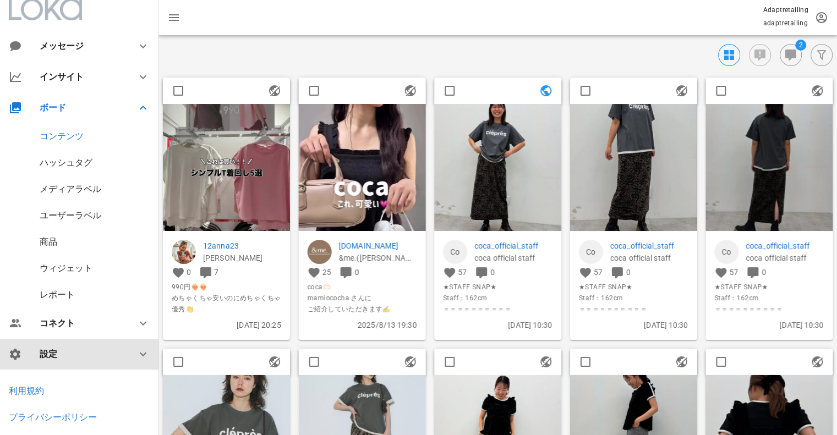
click at [88, 364] on div "設定" at bounding box center [79, 354] width 159 height 31
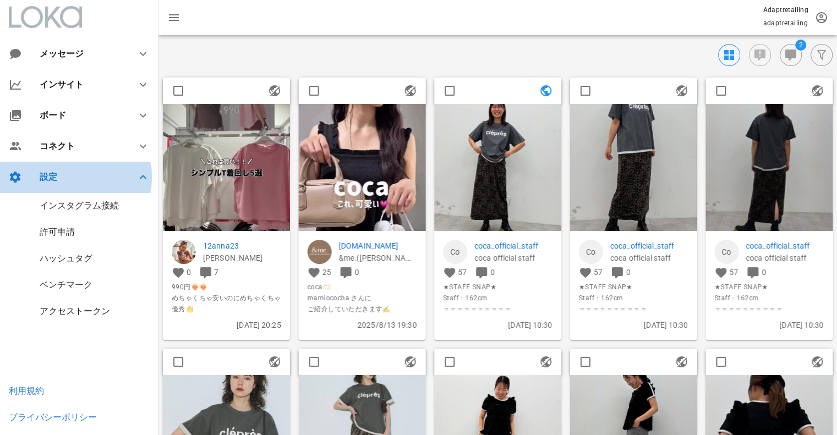
scroll to position [0, 0]
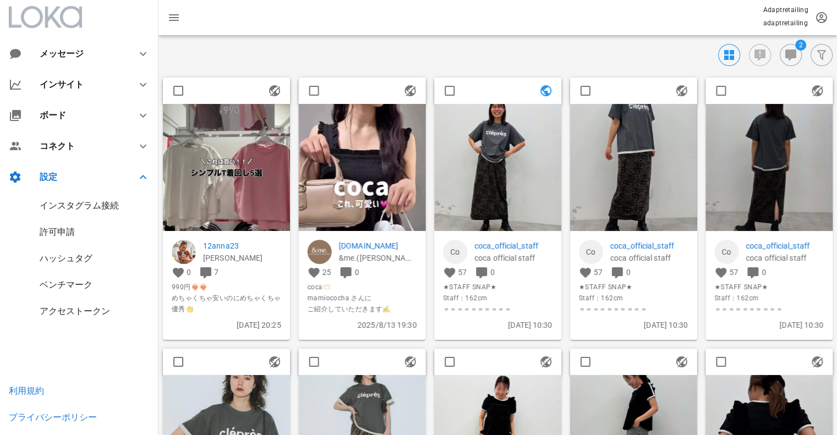
click at [100, 200] on div "インスタグラム接続" at bounding box center [79, 205] width 79 height 10
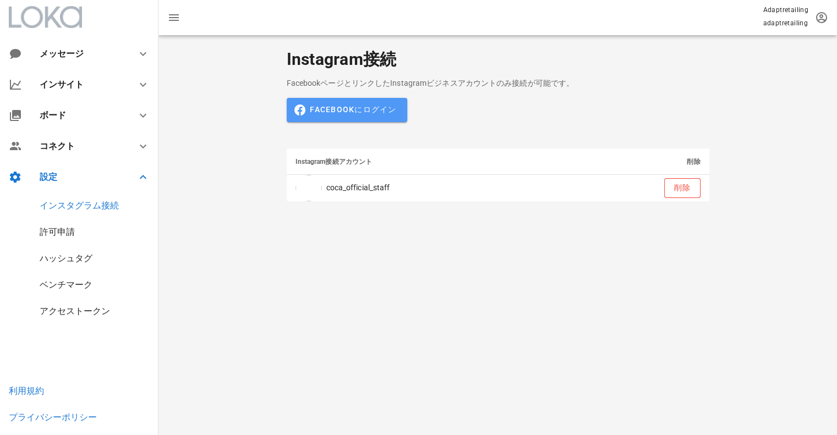
click at [335, 110] on span "Facebookにログイン" at bounding box center [346, 110] width 99 height 10
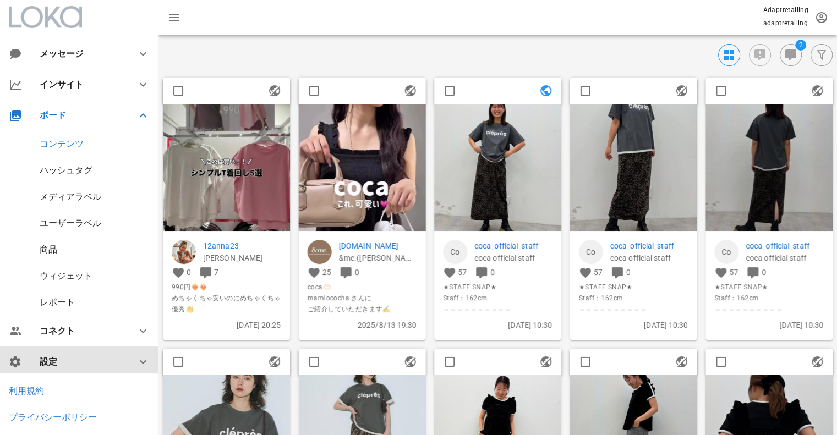
click at [68, 358] on div "設定" at bounding box center [82, 362] width 84 height 10
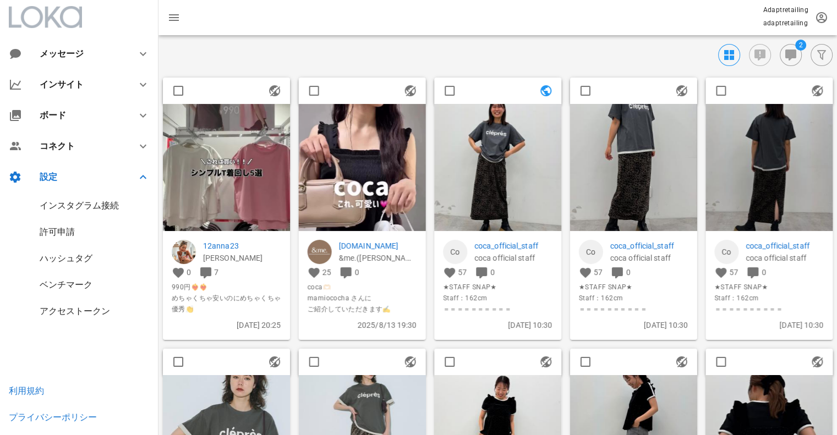
click at [91, 206] on div "インスタグラム接続" at bounding box center [79, 205] width 79 height 10
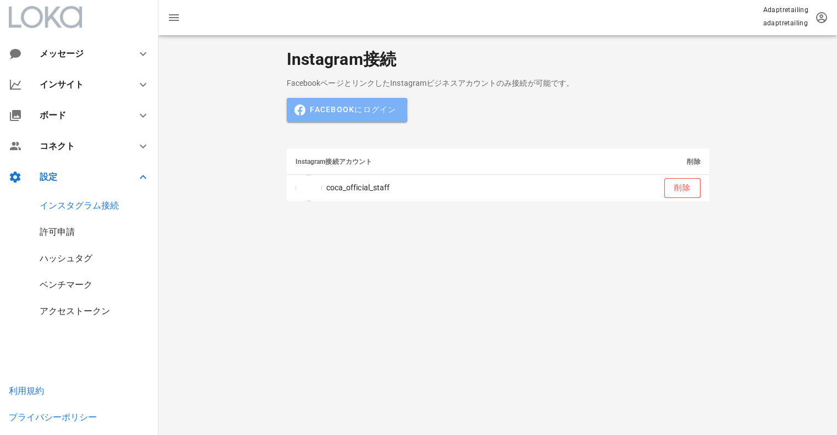
click at [379, 106] on span "Facebookにログイン" at bounding box center [346, 110] width 99 height 10
